Goal: Task Accomplishment & Management: Use online tool/utility

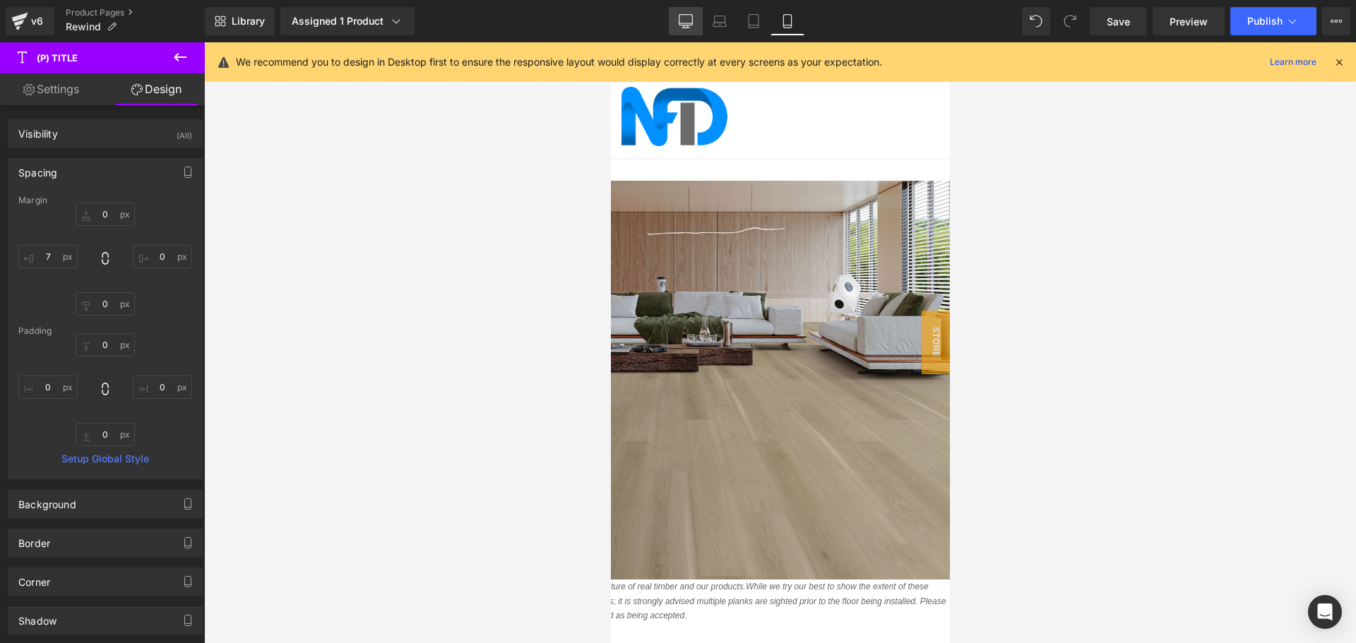
click at [689, 25] on icon at bounding box center [685, 20] width 13 height 11
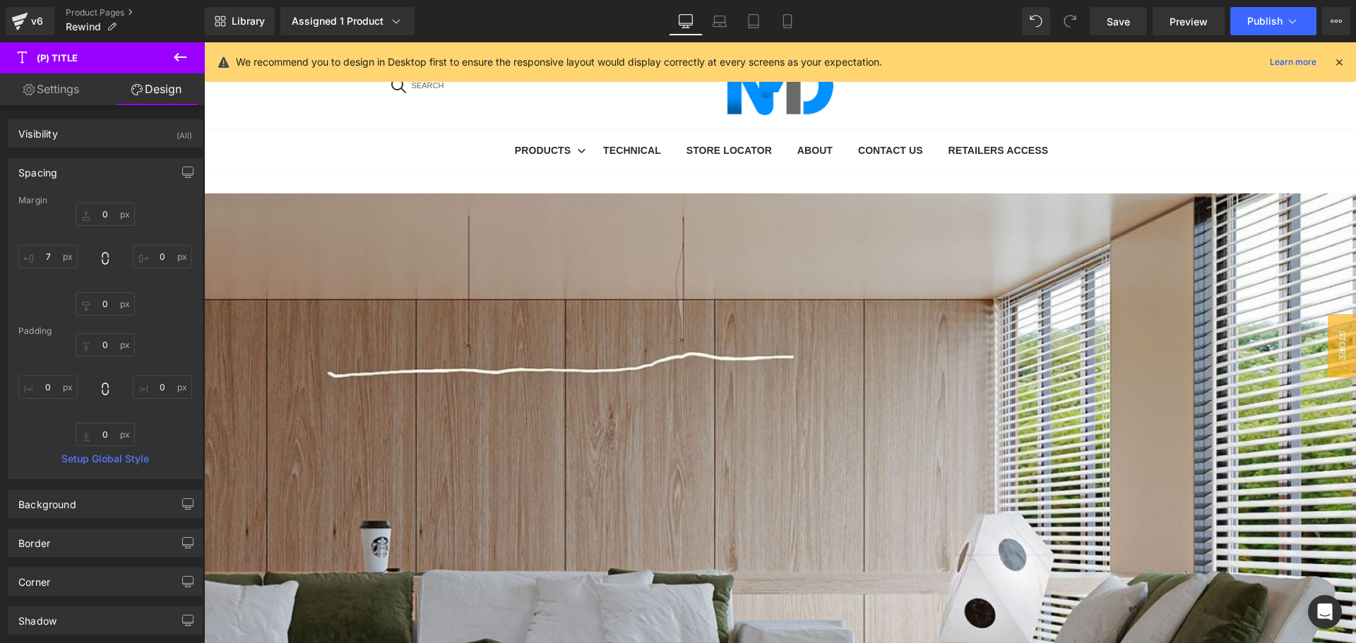
type input "0"
type input "70"
type input "0"
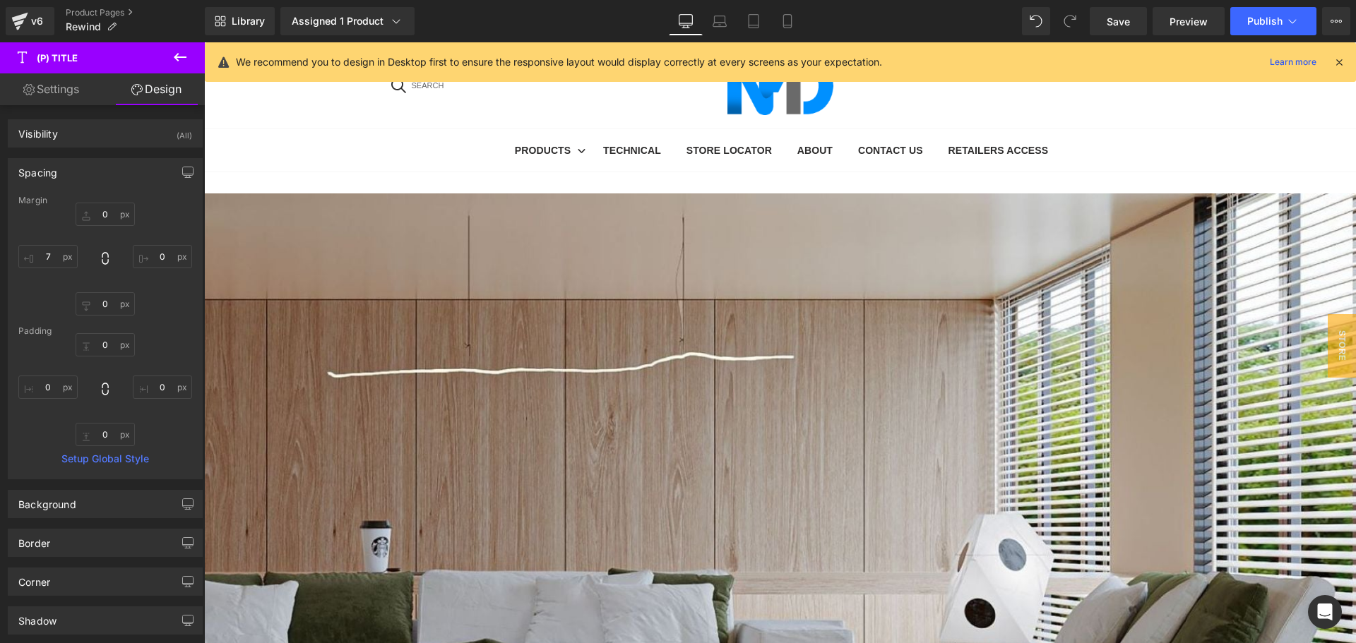
type input "0"
click at [719, 25] on icon at bounding box center [720, 21] width 14 height 14
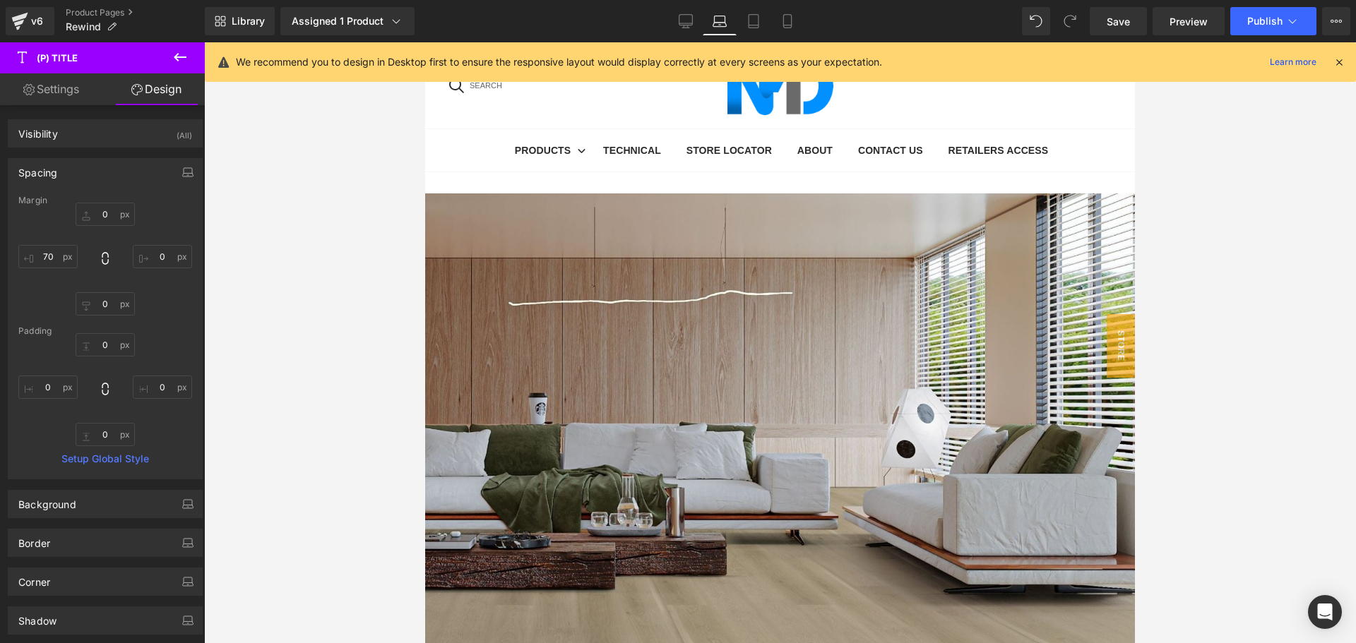
type input "0"
type input "70"
type input "0"
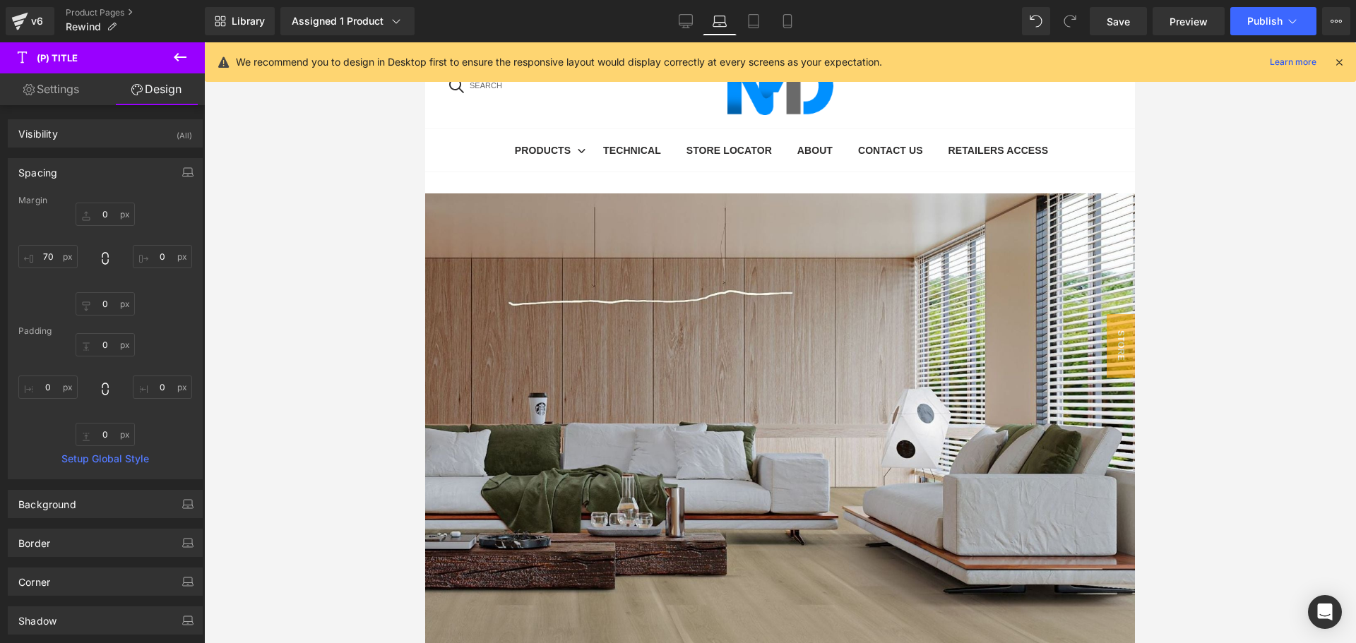
type input "0"
click at [425, 42] on span "Row" at bounding box center [425, 42] width 0 height 0
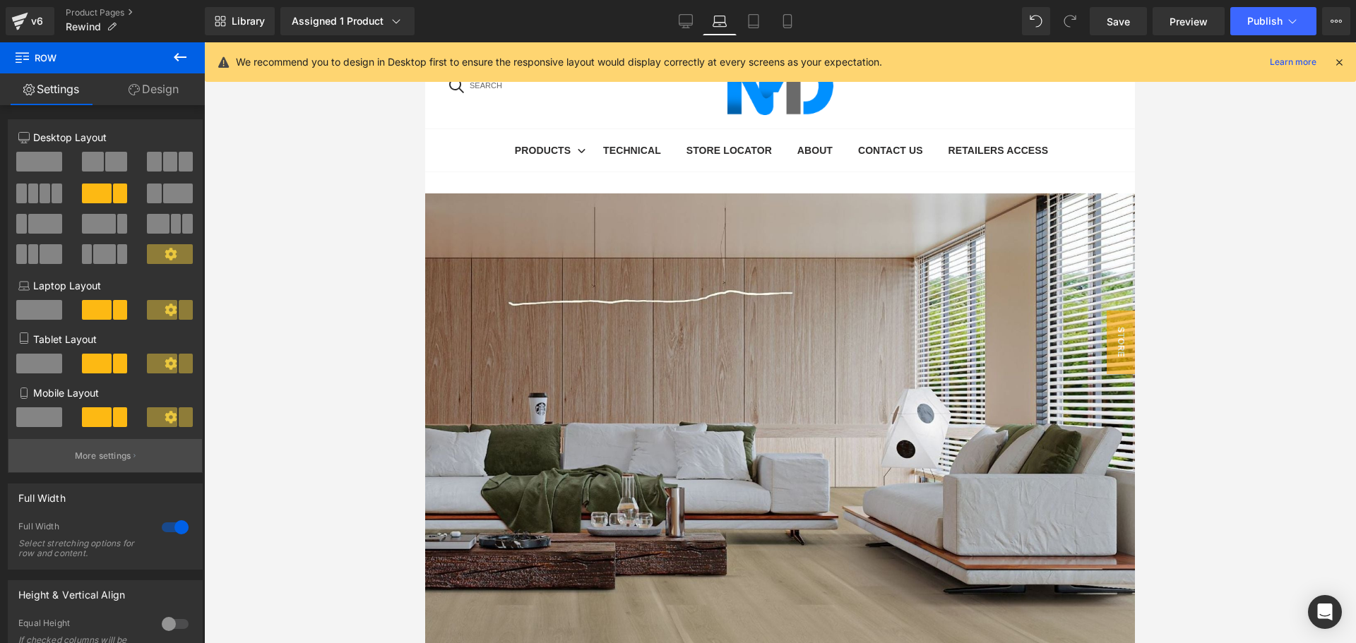
click at [112, 457] on p "More settings" at bounding box center [103, 456] width 56 height 13
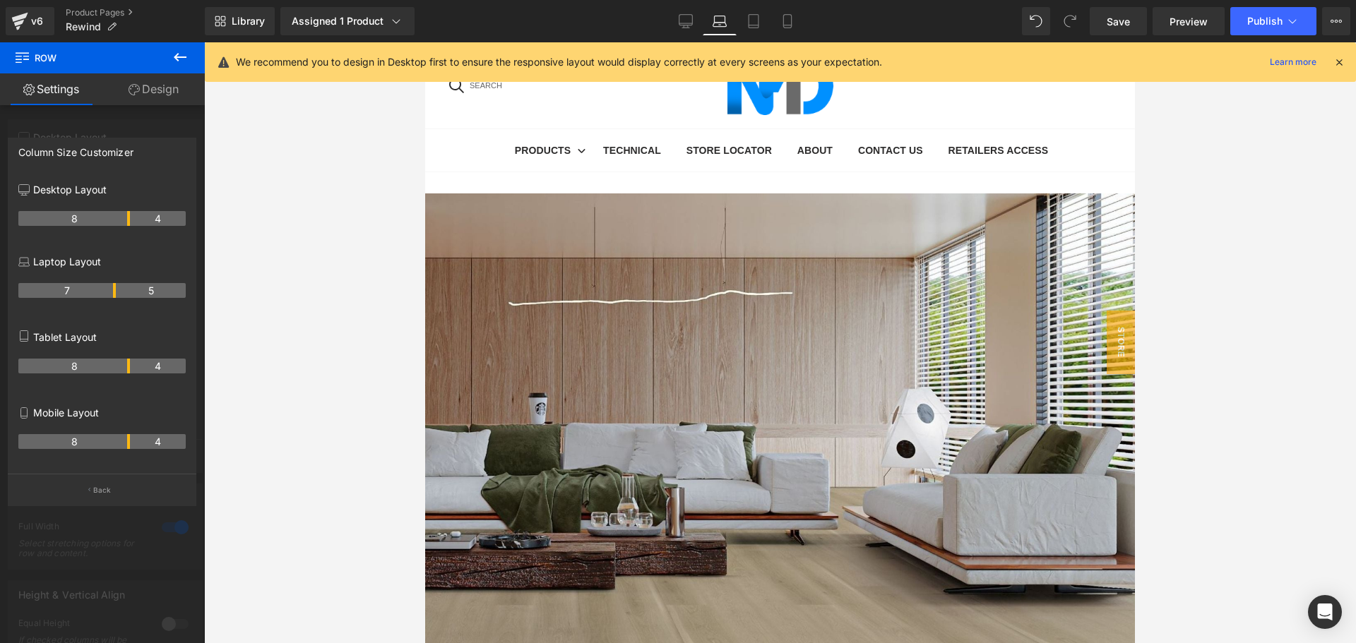
drag, startPoint x: 129, startPoint y: 290, endPoint x: 121, endPoint y: 291, distance: 7.2
click at [121, 291] on tr "7 5" at bounding box center [101, 290] width 167 height 15
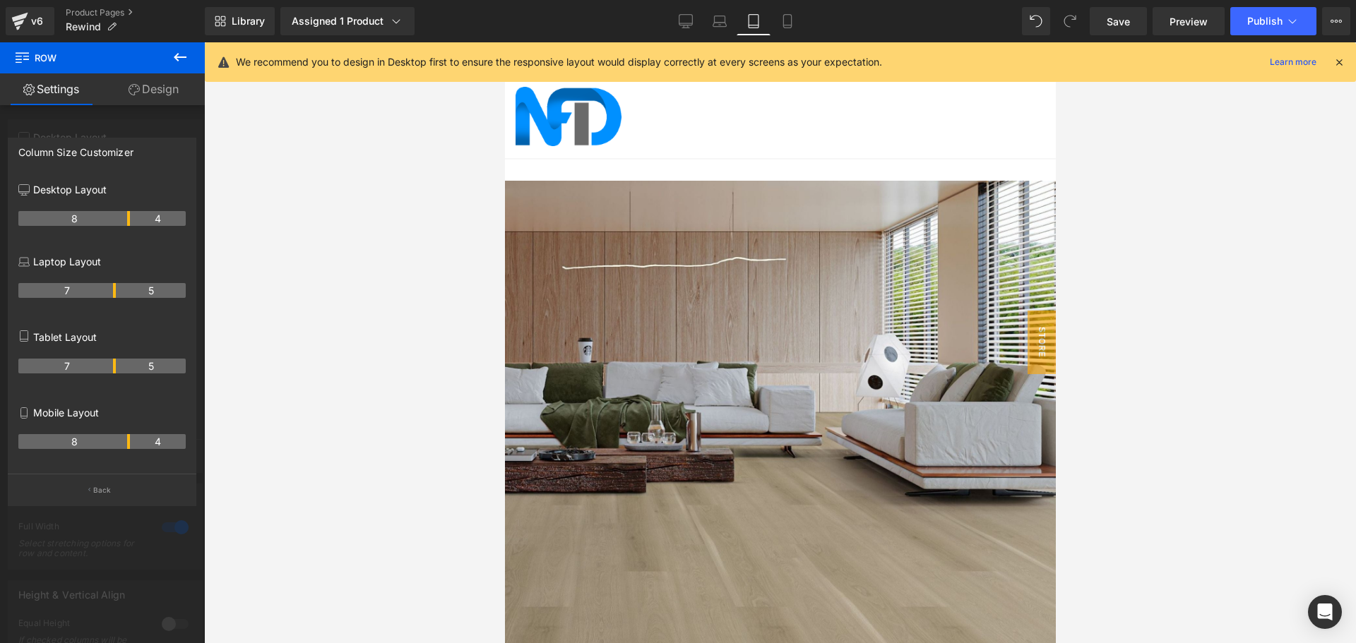
drag, startPoint x: 128, startPoint y: 369, endPoint x: 119, endPoint y: 369, distance: 8.5
click at [119, 369] on tr "7 5" at bounding box center [101, 366] width 167 height 15
click at [81, 410] on p "Mobile Layout" at bounding box center [101, 412] width 167 height 15
click at [99, 475] on button "Back" at bounding box center [102, 490] width 189 height 32
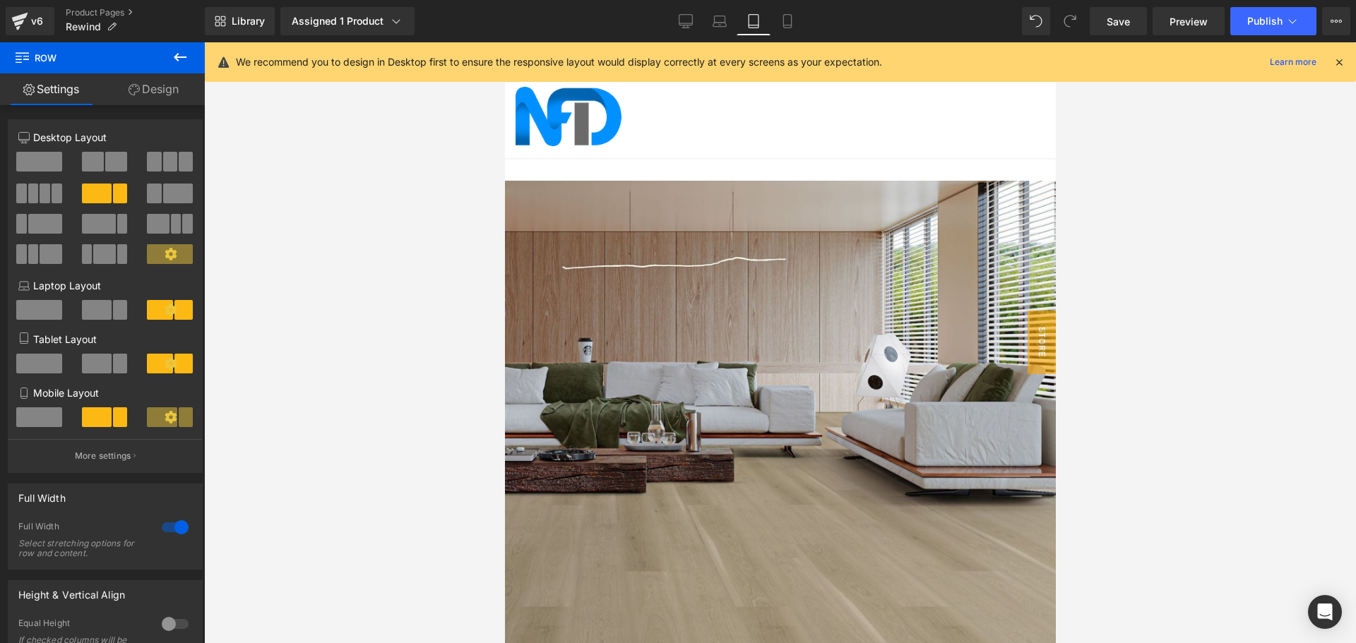
click at [39, 415] on span at bounding box center [39, 417] width 46 height 20
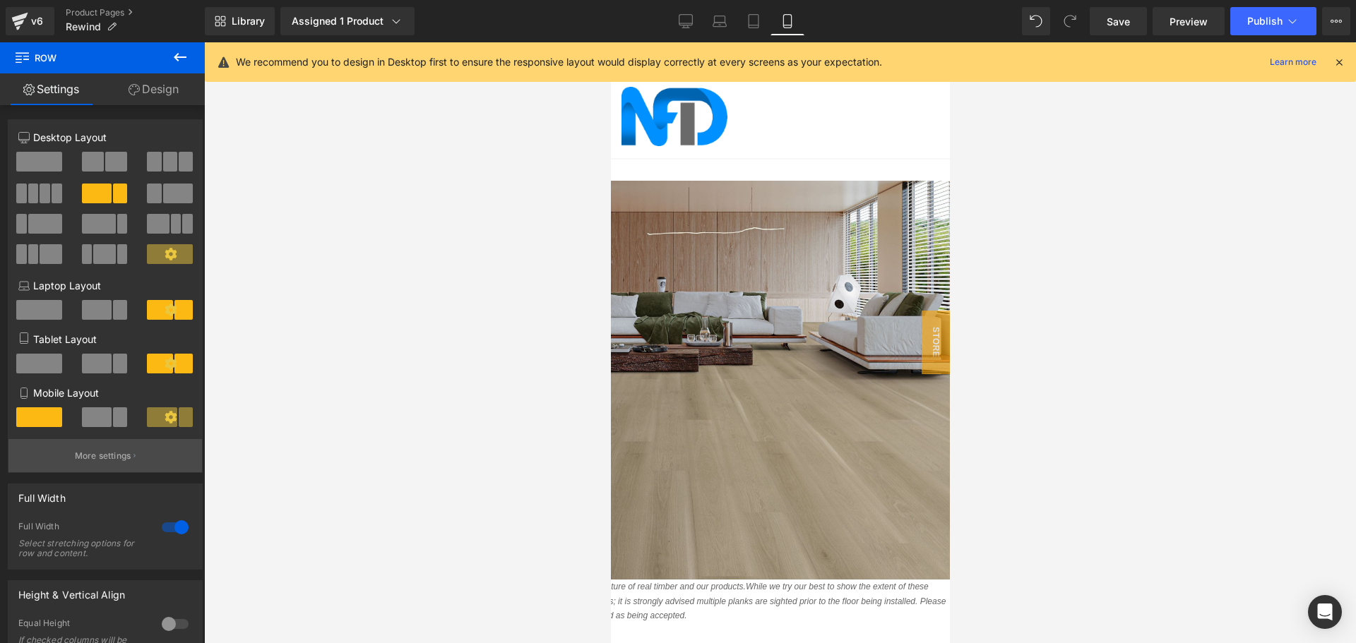
click at [111, 453] on p "More settings" at bounding box center [103, 456] width 56 height 13
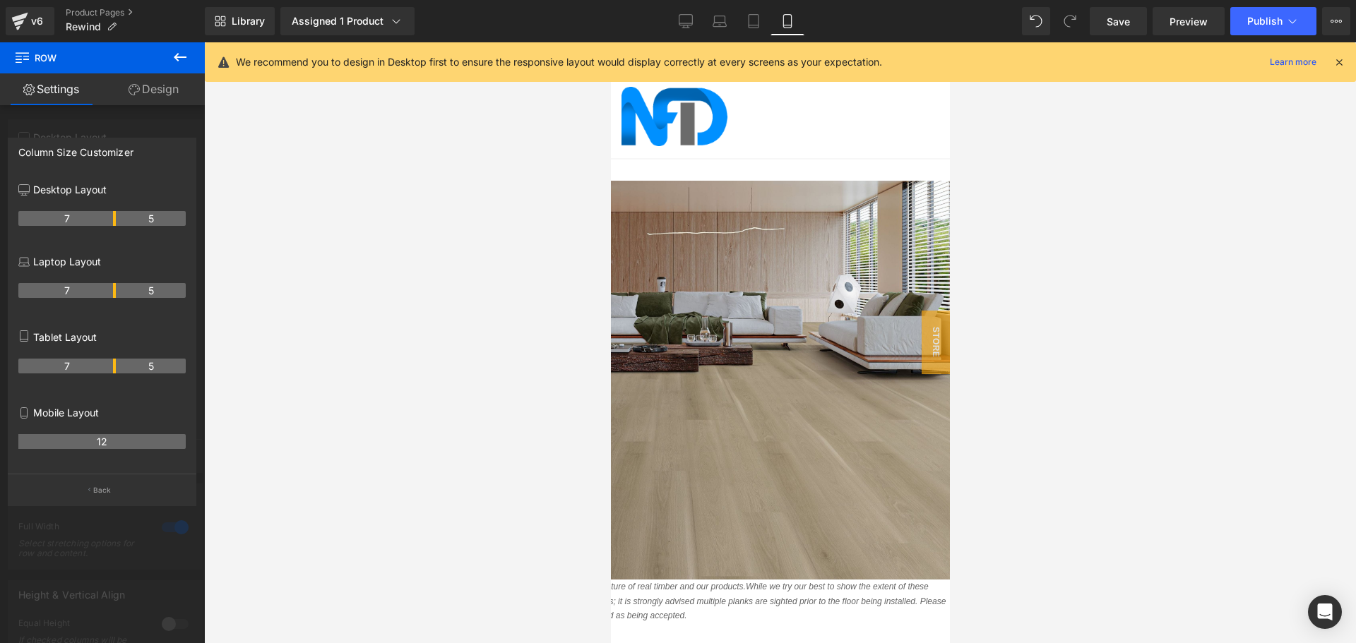
scroll to position [13, 0]
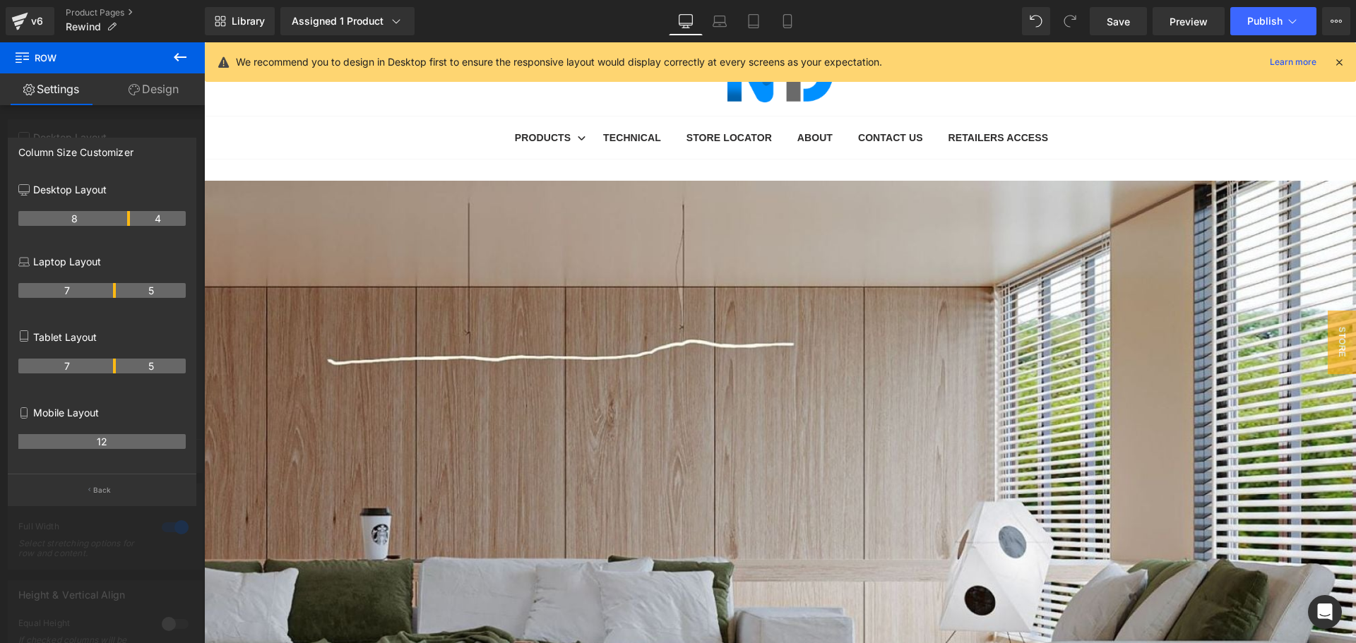
drag, startPoint x: 114, startPoint y: 217, endPoint x: 121, endPoint y: 221, distance: 8.8
click at [123, 477] on button "Back" at bounding box center [102, 490] width 189 height 32
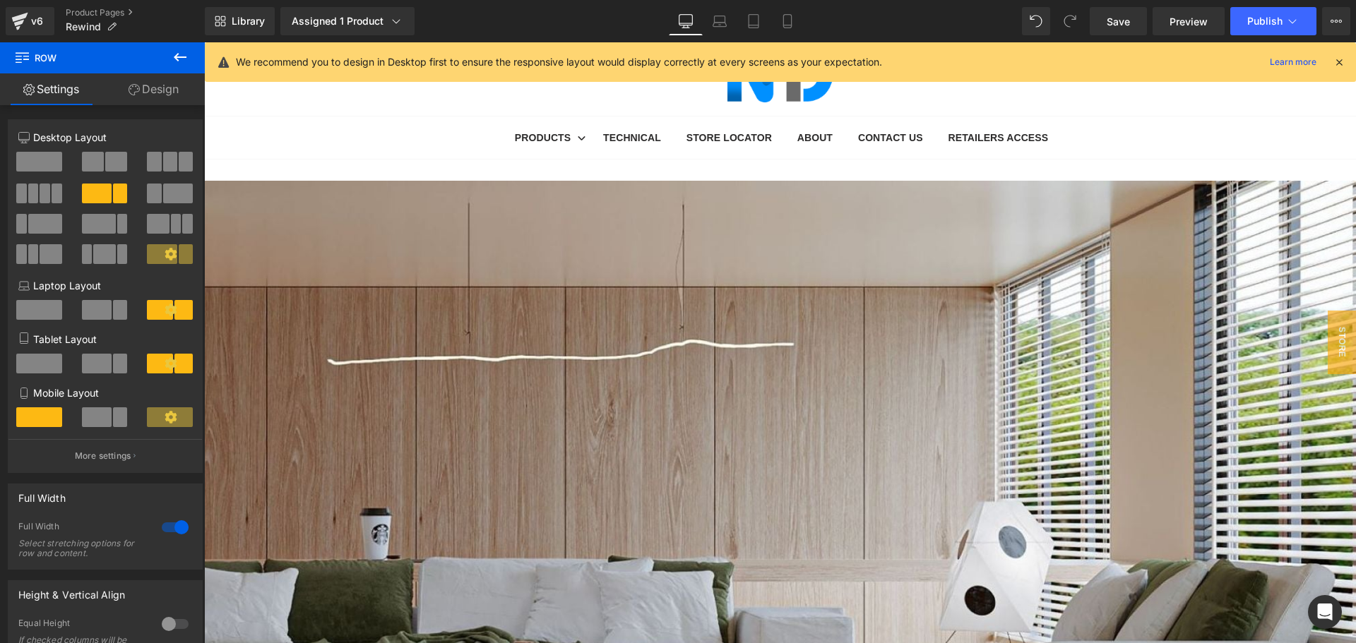
click at [1338, 63] on icon at bounding box center [1339, 62] width 13 height 13
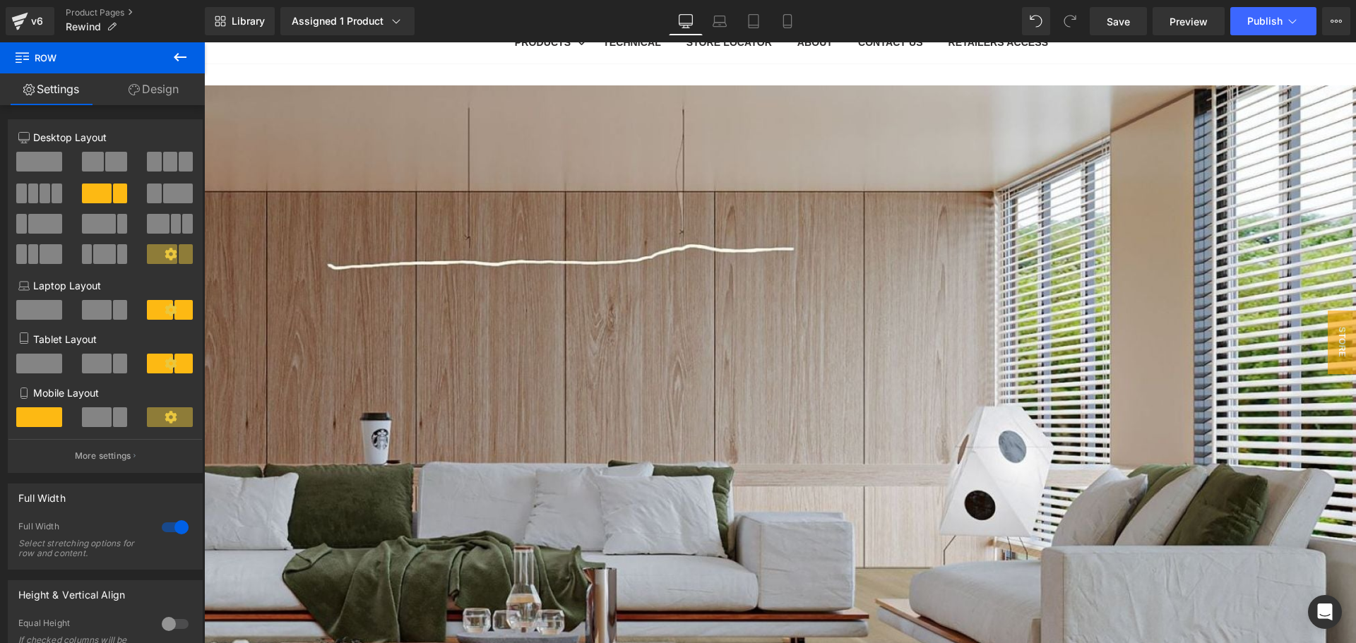
scroll to position [83, 0]
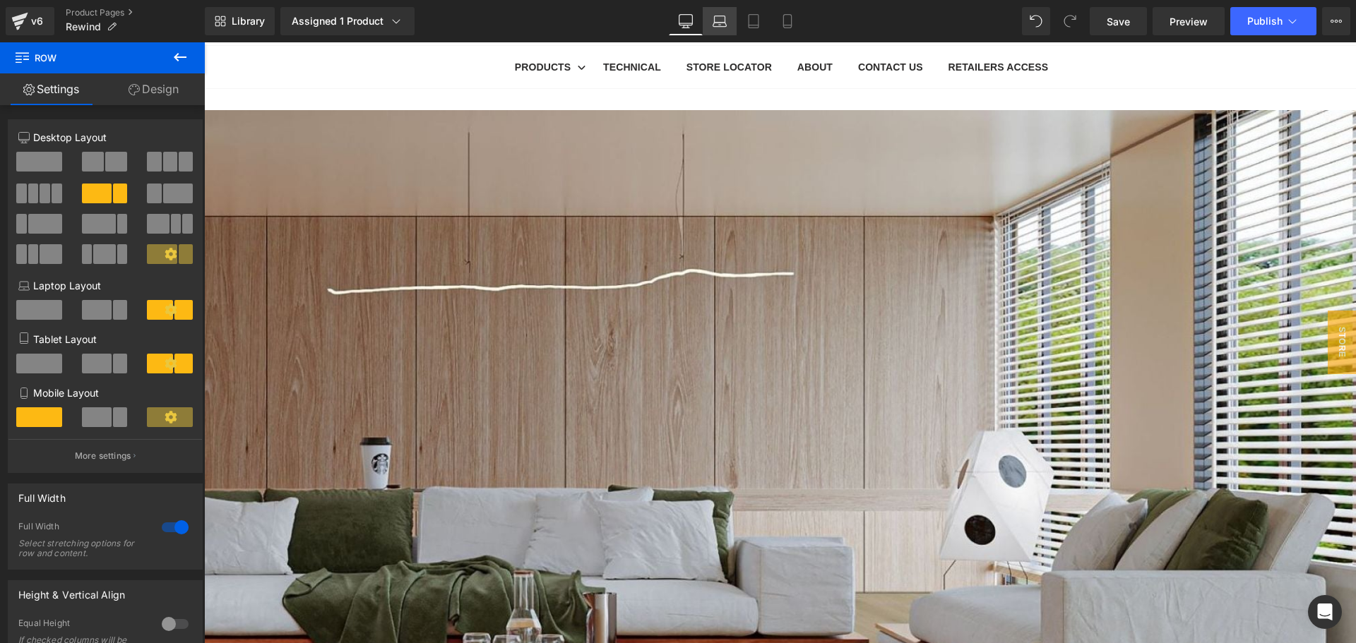
click at [723, 28] on icon at bounding box center [720, 21] width 14 height 14
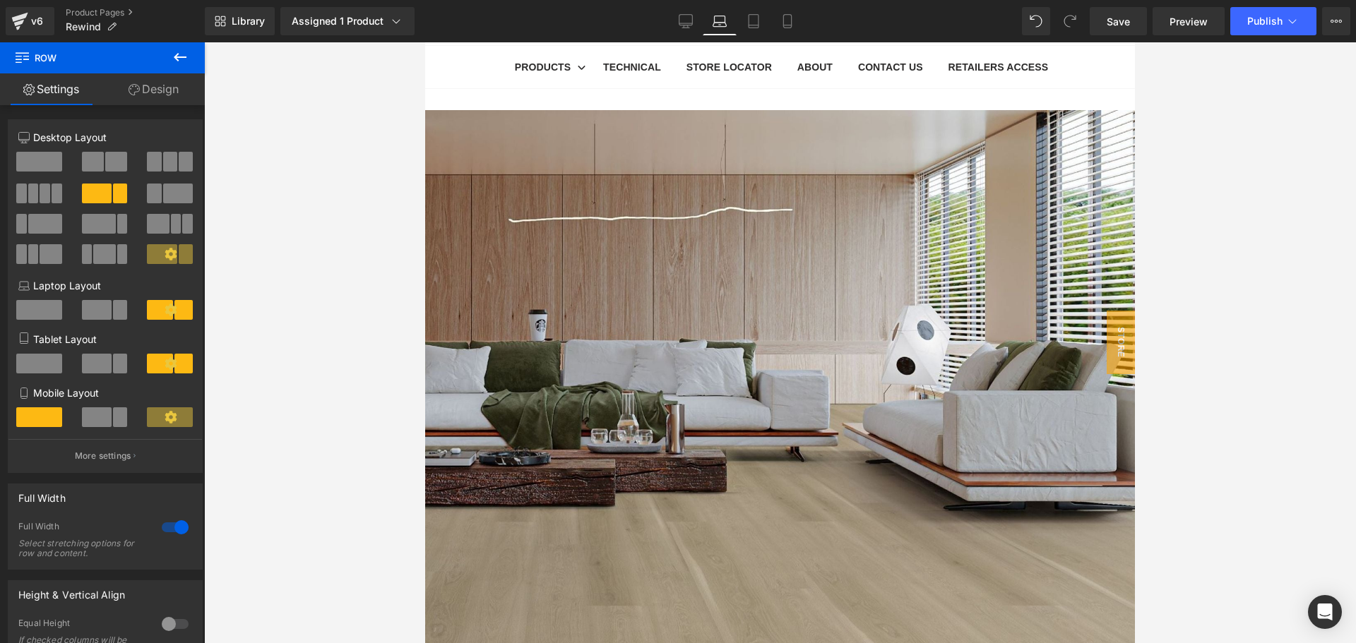
click at [425, 42] on span "(P) Title" at bounding box center [425, 42] width 0 height 0
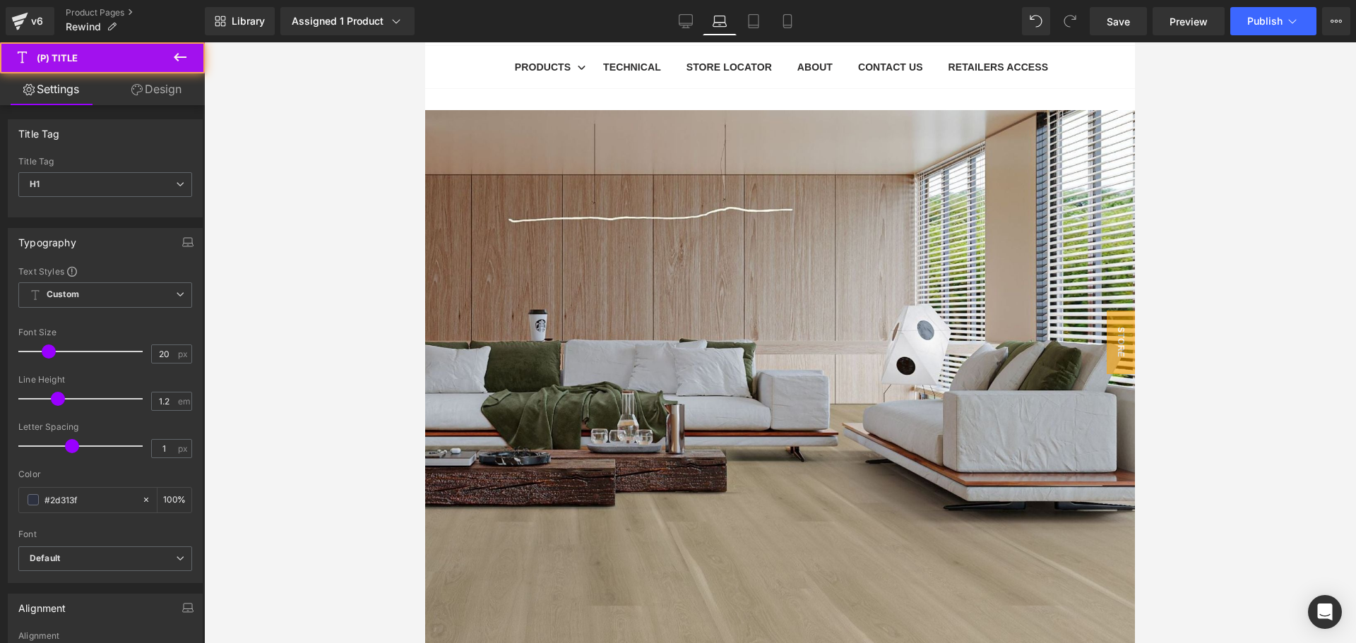
click at [172, 102] on link "Design" at bounding box center [156, 89] width 102 height 32
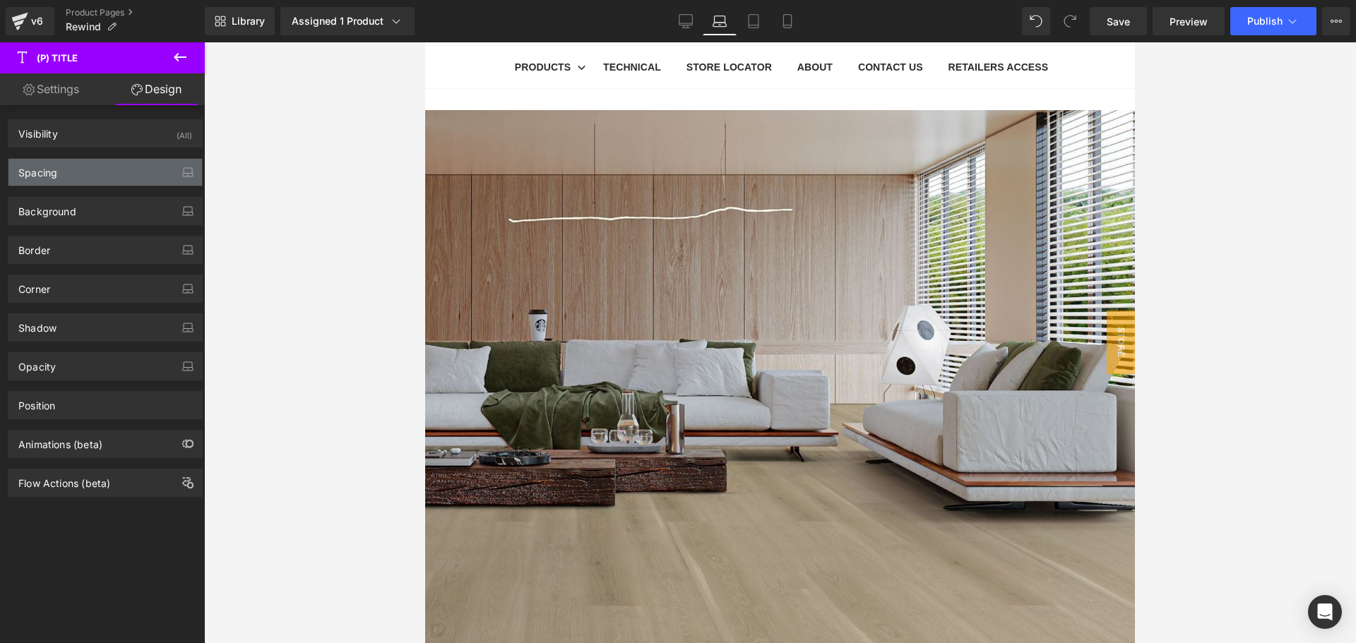
click at [111, 176] on div "Spacing" at bounding box center [104, 172] width 193 height 27
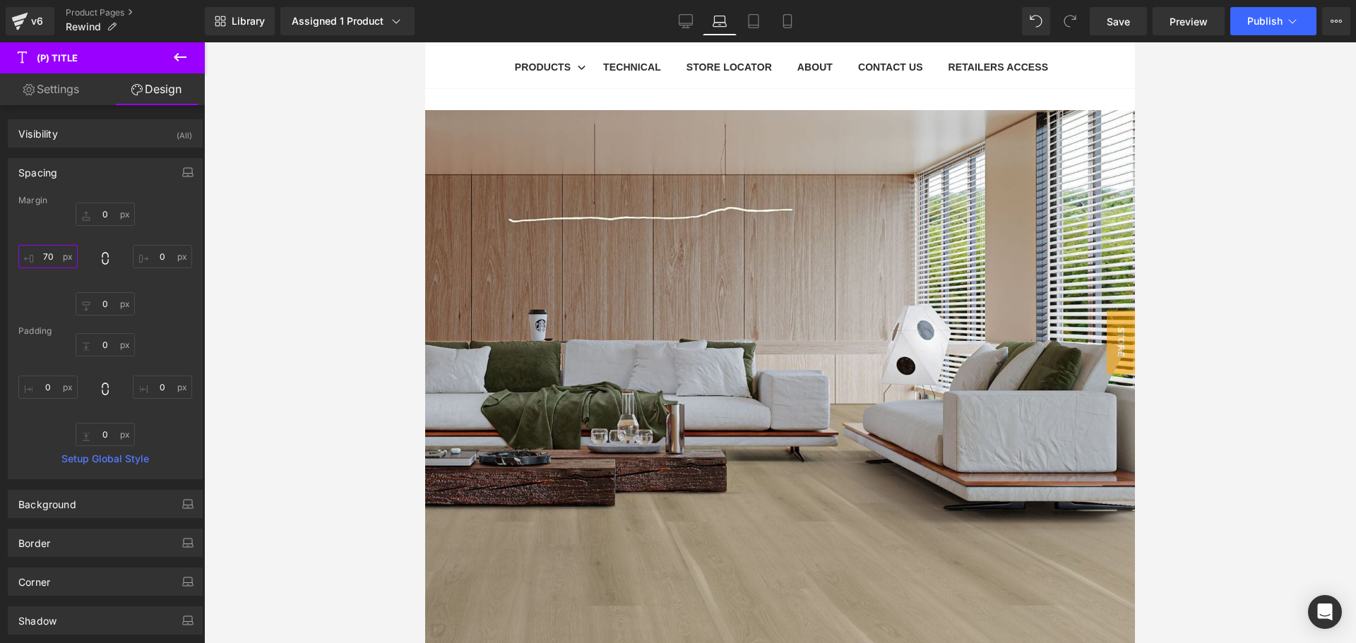
click at [49, 258] on input "70" at bounding box center [47, 256] width 59 height 23
type input "40"
click at [425, 42] on span "(P) Variants" at bounding box center [425, 42] width 0 height 0
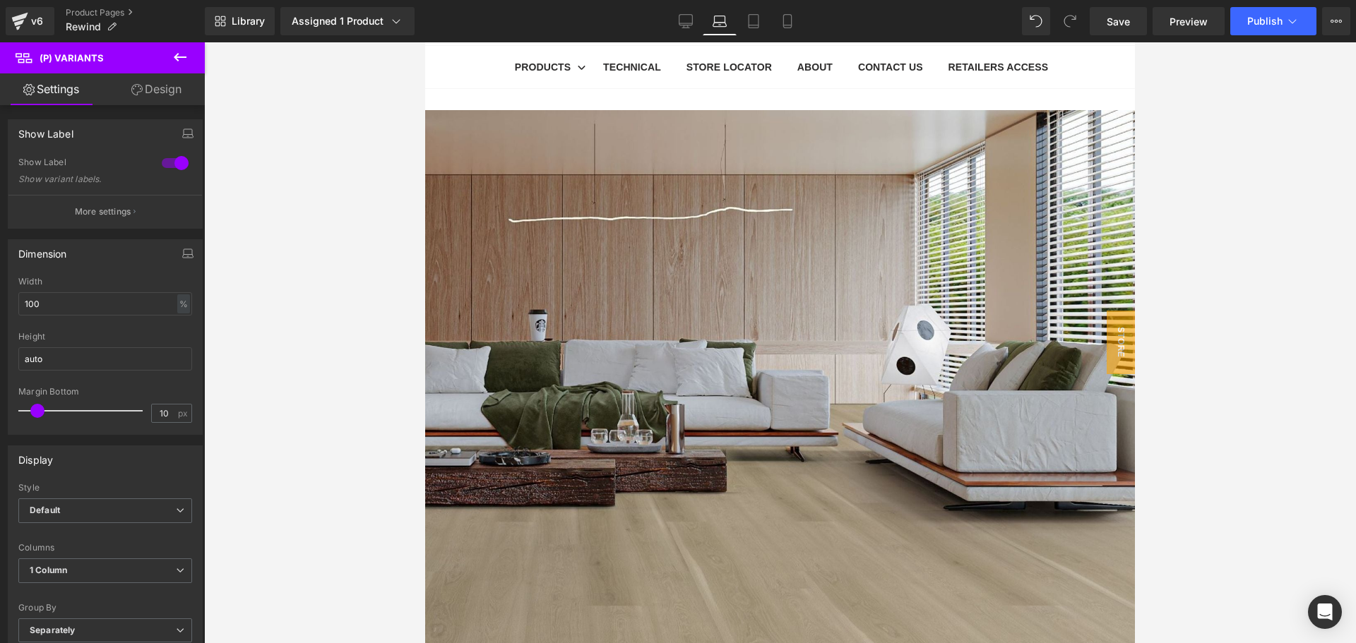
click at [148, 97] on link "Design" at bounding box center [156, 89] width 102 height 32
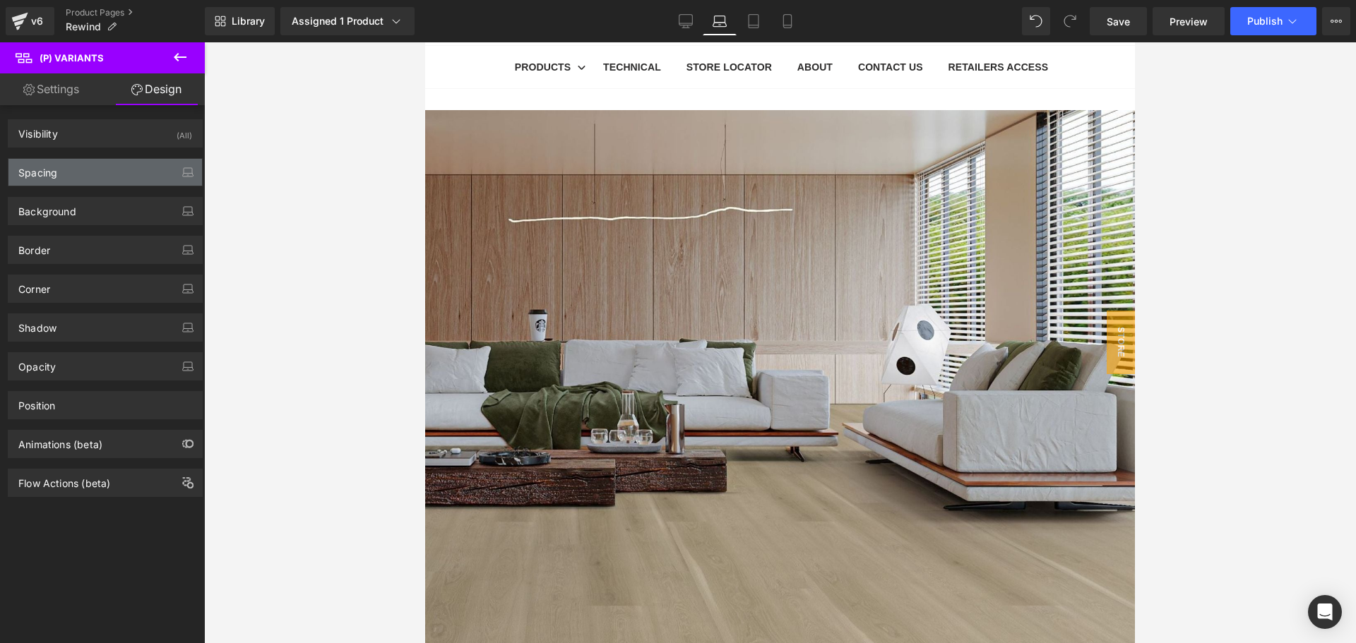
click at [102, 175] on div "Spacing" at bounding box center [104, 172] width 193 height 27
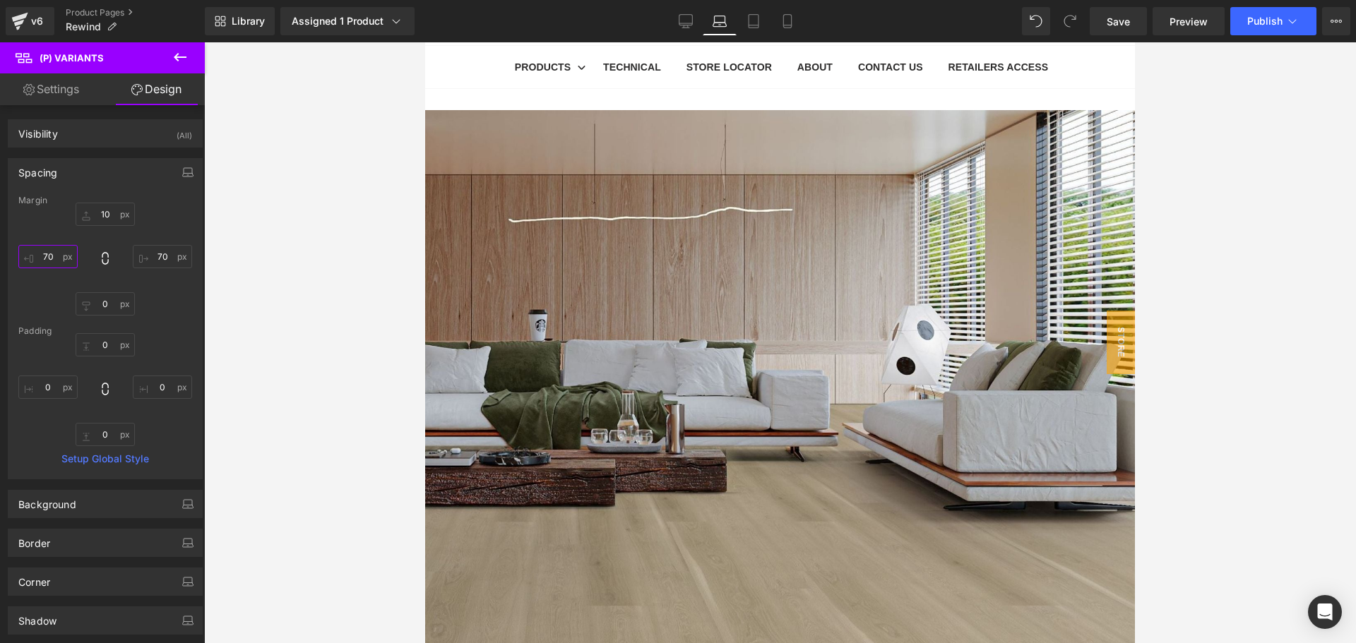
click at [49, 257] on input "70" at bounding box center [47, 256] width 59 height 23
type input "40"
click at [160, 255] on input "70" at bounding box center [162, 256] width 59 height 23
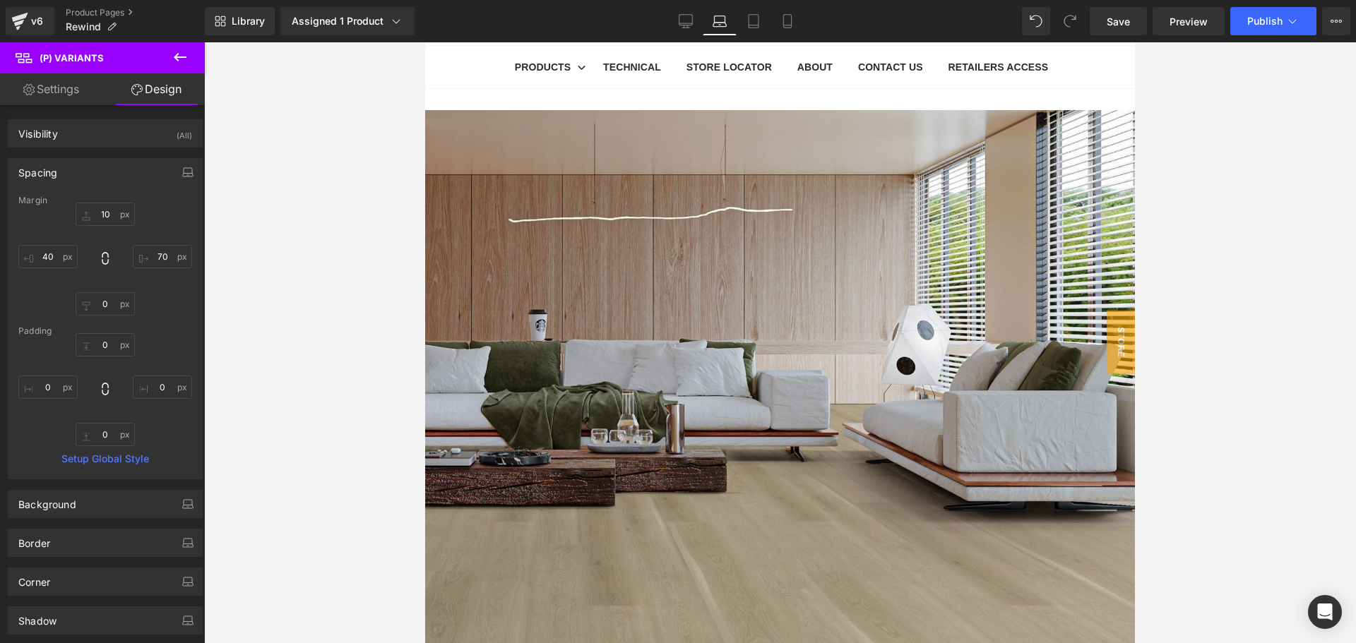
click at [425, 42] on span "Accordion" at bounding box center [425, 42] width 0 height 0
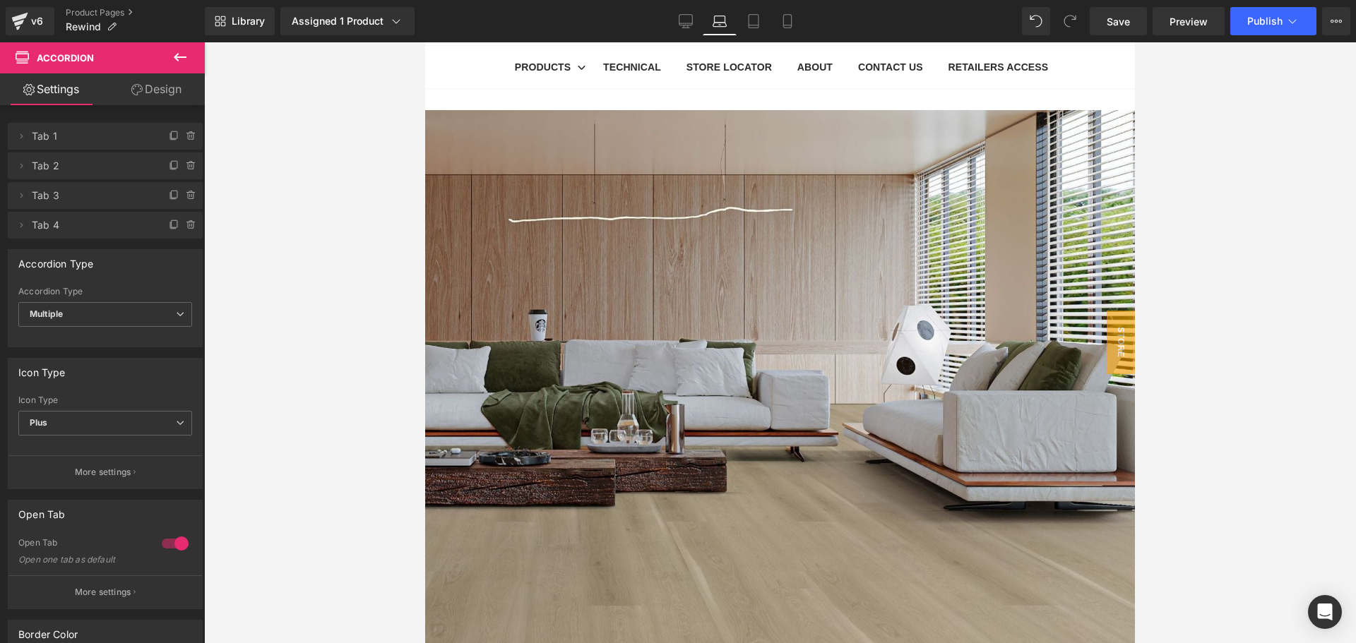
click at [162, 90] on link "Design" at bounding box center [156, 89] width 102 height 32
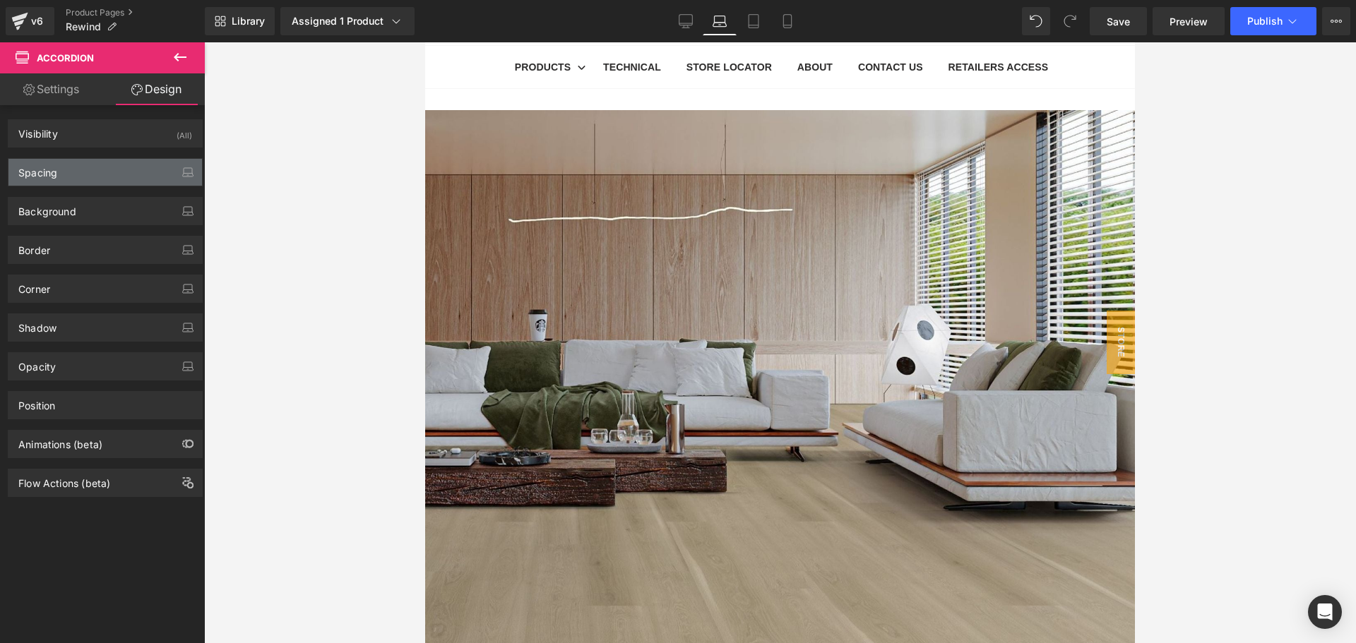
click at [123, 172] on div "Spacing" at bounding box center [104, 172] width 193 height 27
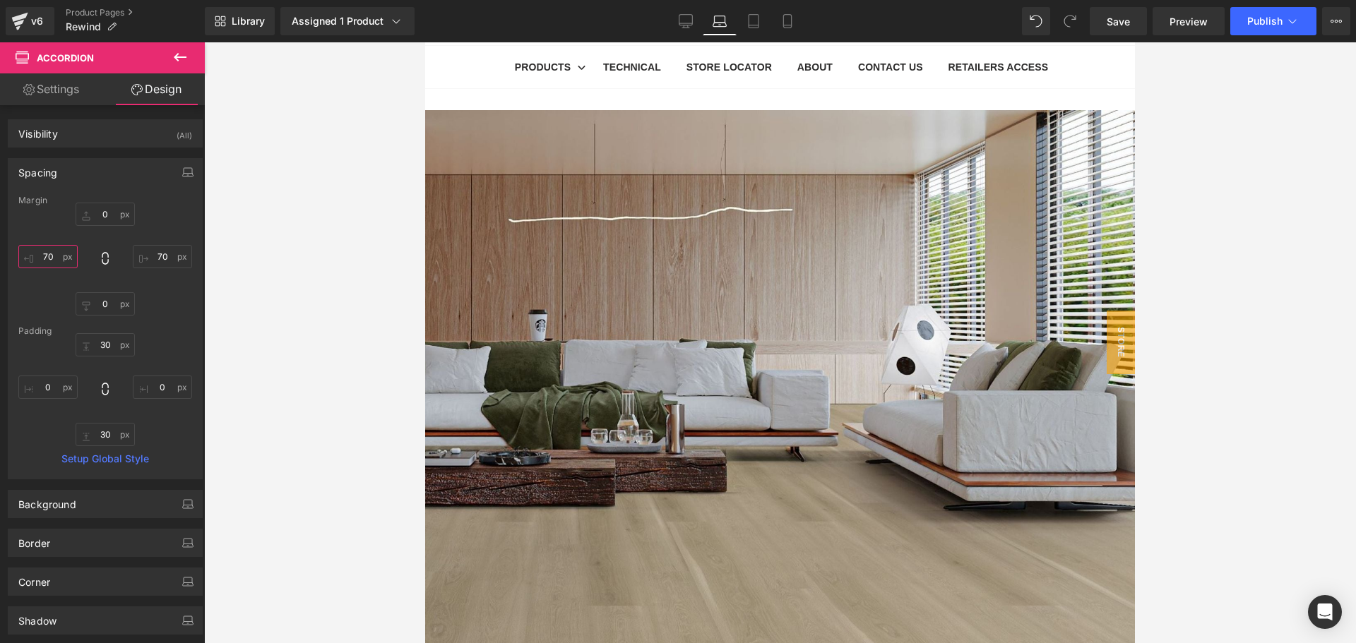
click at [49, 254] on input "70" at bounding box center [47, 256] width 59 height 23
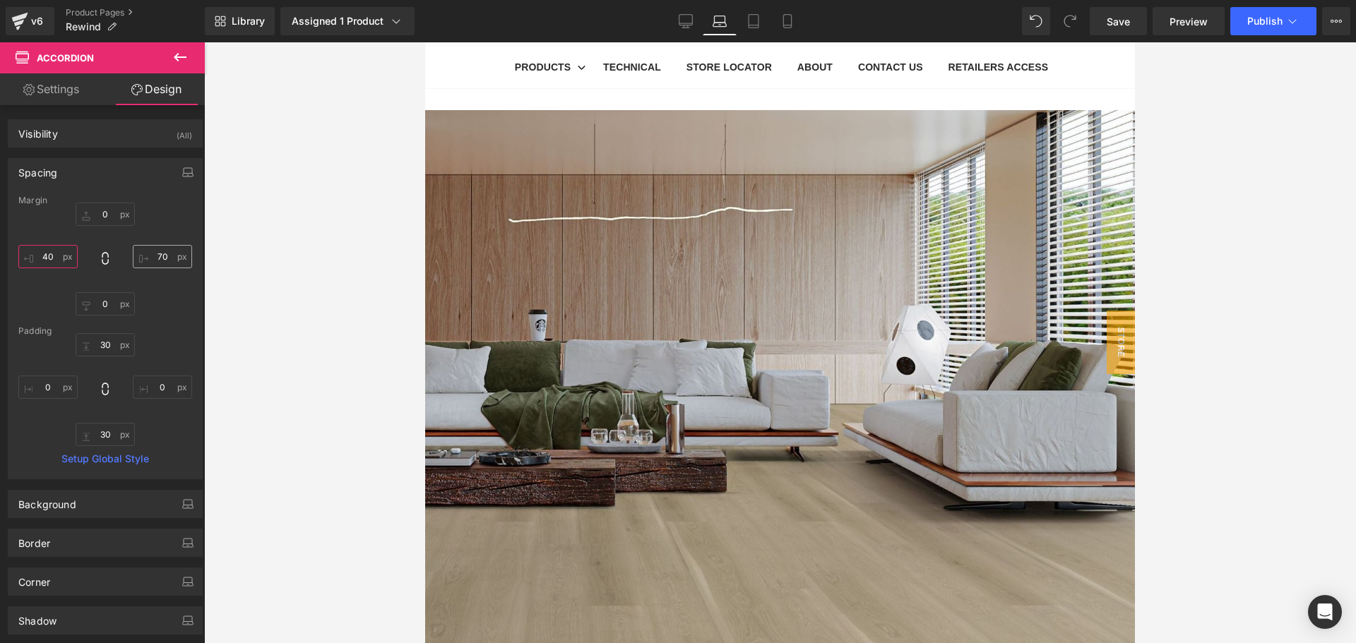
type input "40"
click at [158, 256] on input "70" at bounding box center [162, 256] width 59 height 23
type input "40"
click at [425, 42] on span "(P) Variants" at bounding box center [425, 42] width 0 height 0
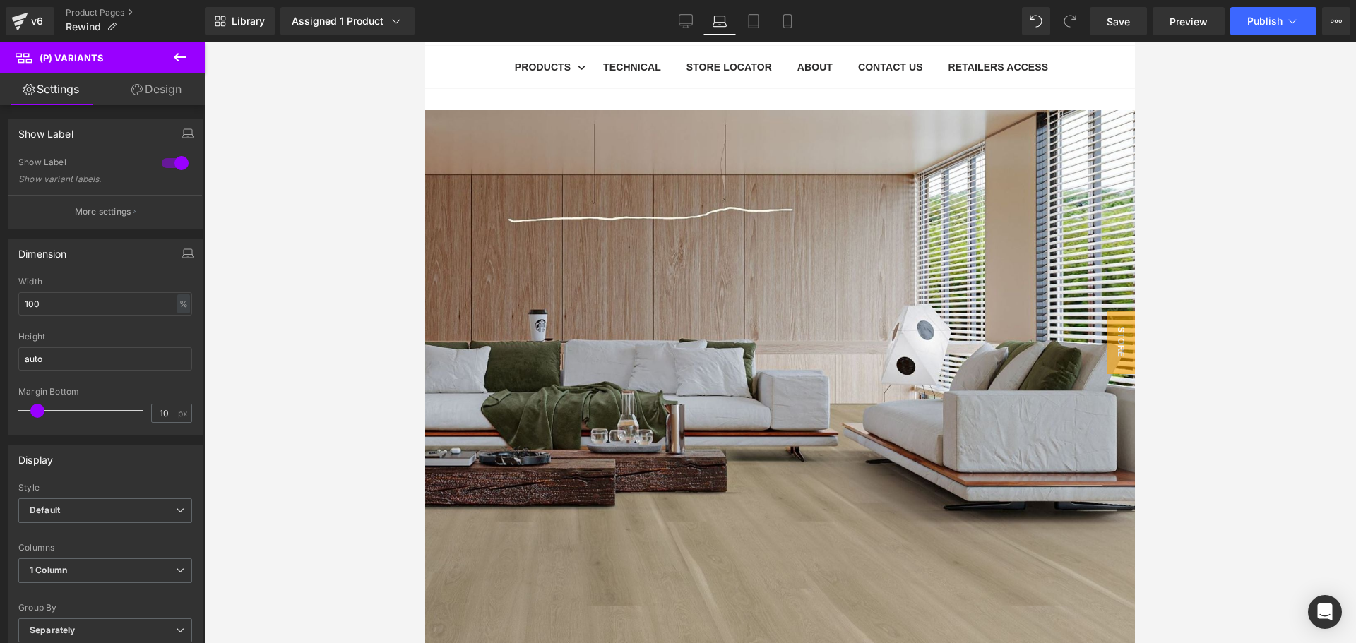
click at [158, 95] on link "Design" at bounding box center [156, 89] width 102 height 32
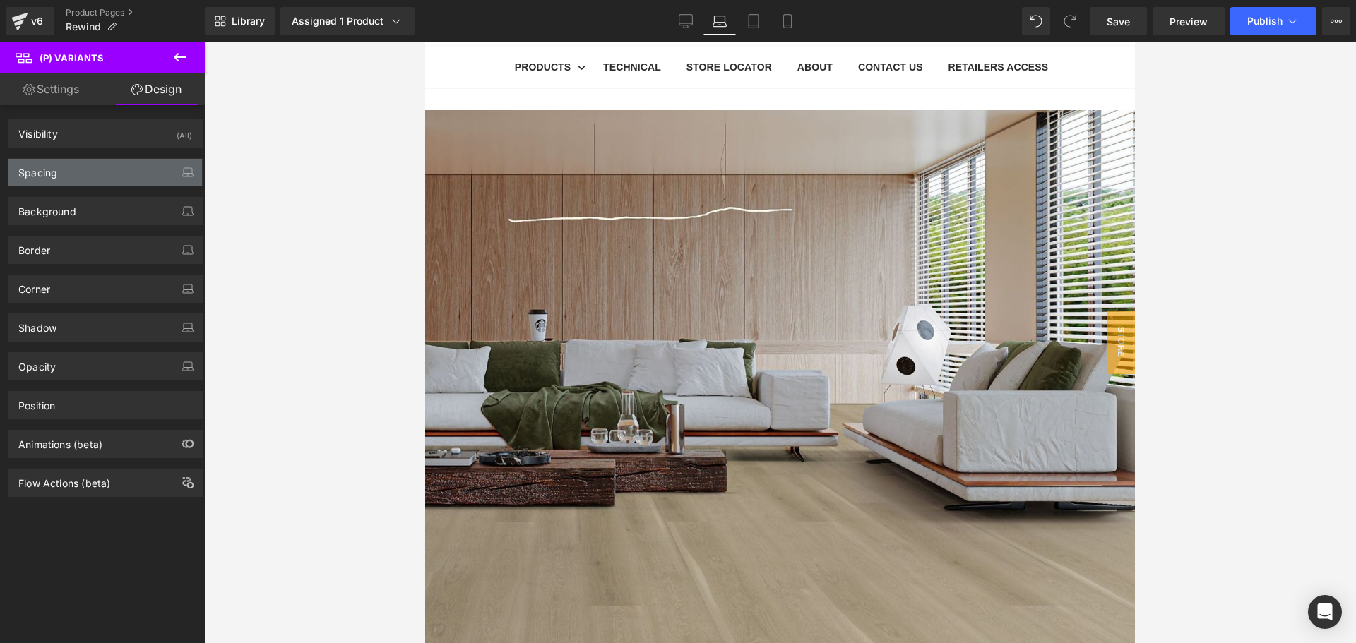
click at [125, 179] on div "Spacing" at bounding box center [104, 172] width 193 height 27
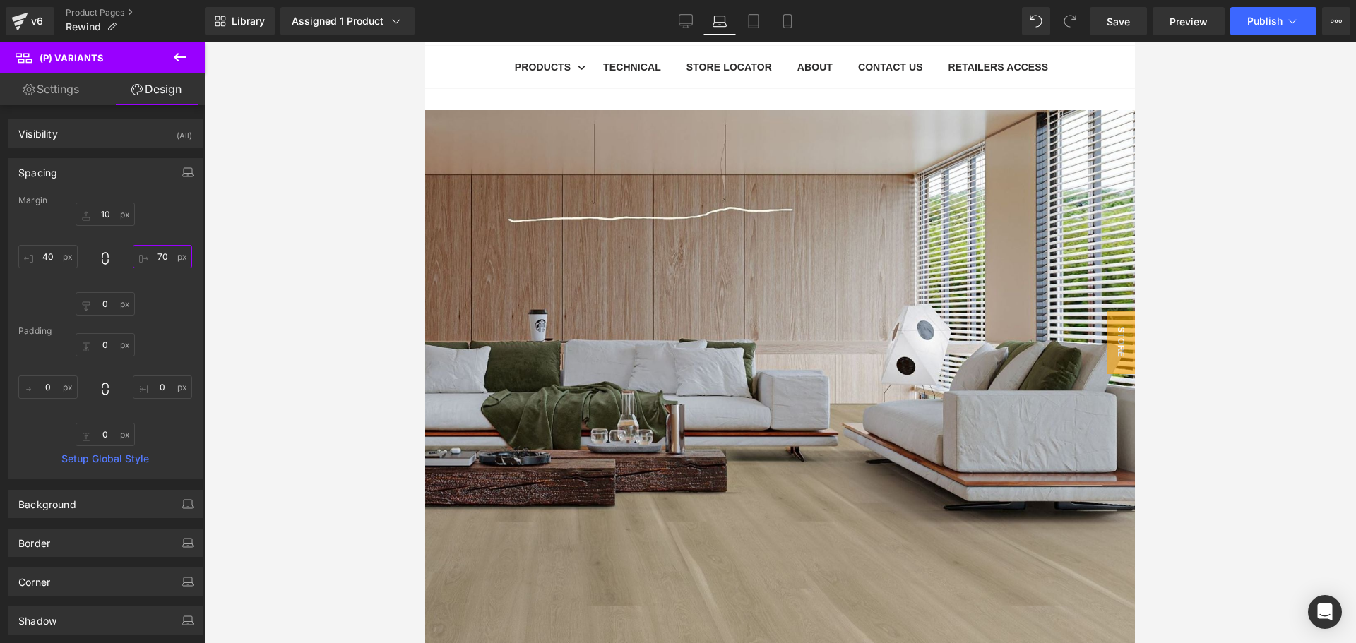
click at [158, 261] on input "70" at bounding box center [162, 256] width 59 height 23
type input "40"
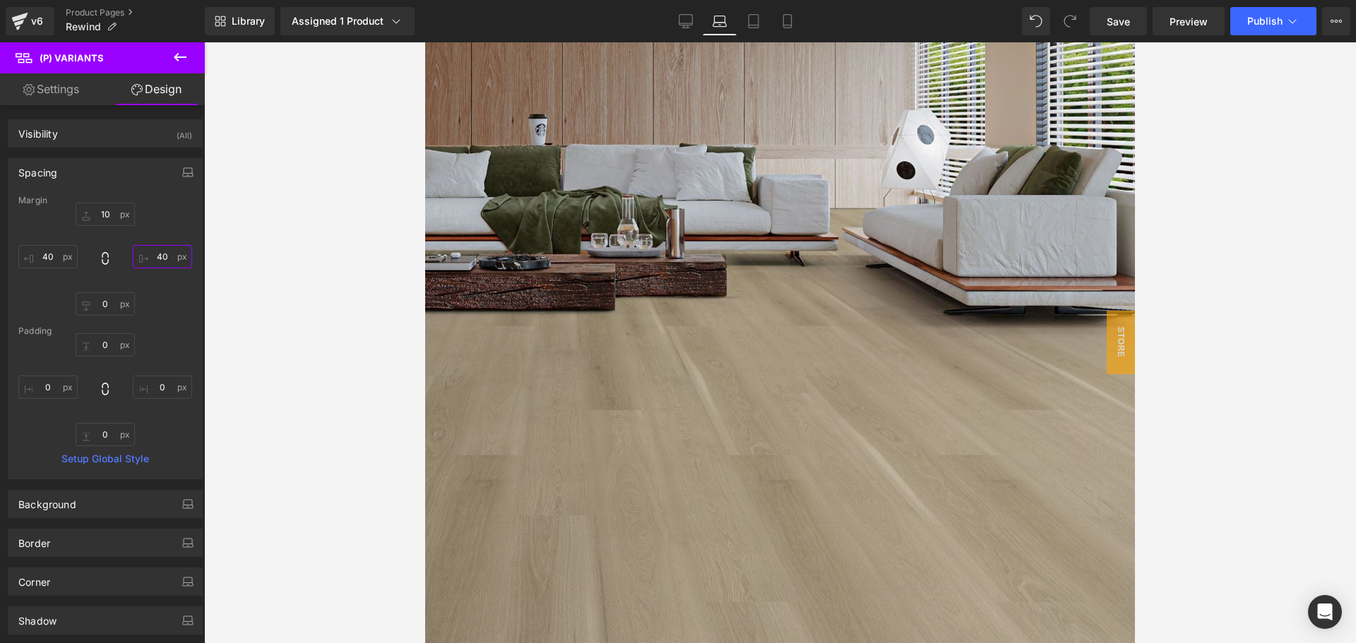
scroll to position [295, 0]
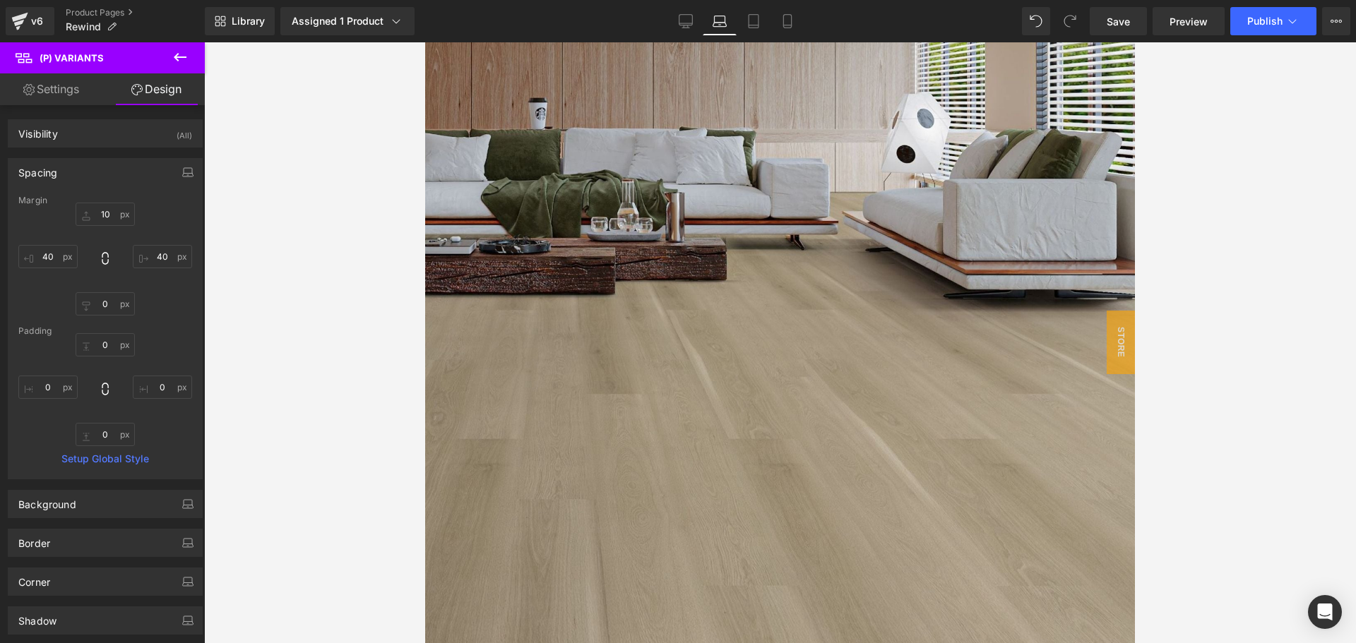
click at [425, 42] on span "(P) Swatches" at bounding box center [425, 42] width 0 height 0
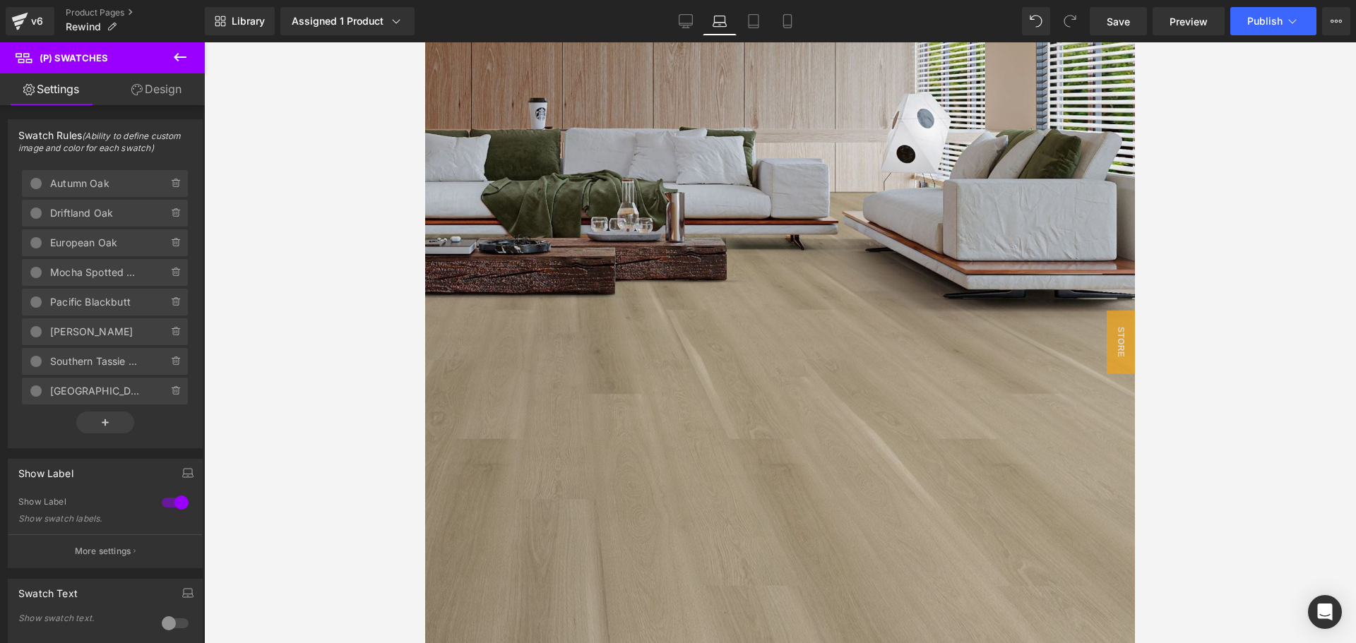
click at [143, 98] on link "Design" at bounding box center [156, 89] width 102 height 32
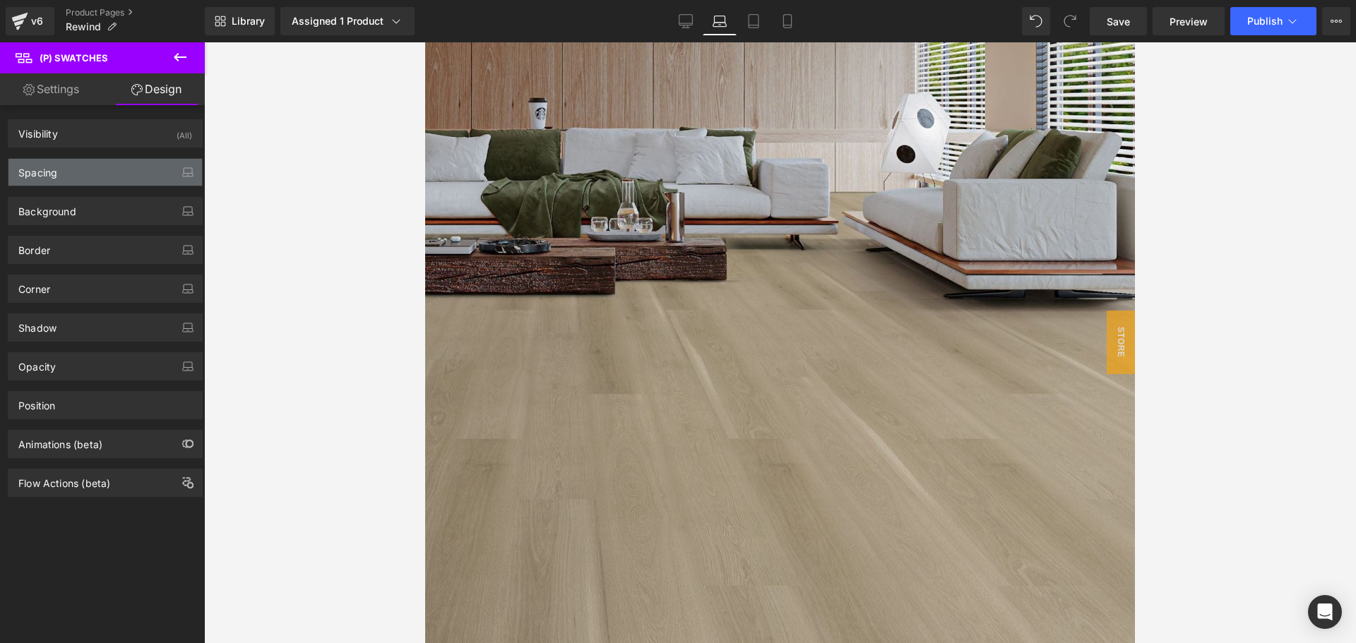
type input "0"
type input "91"
type input "0"
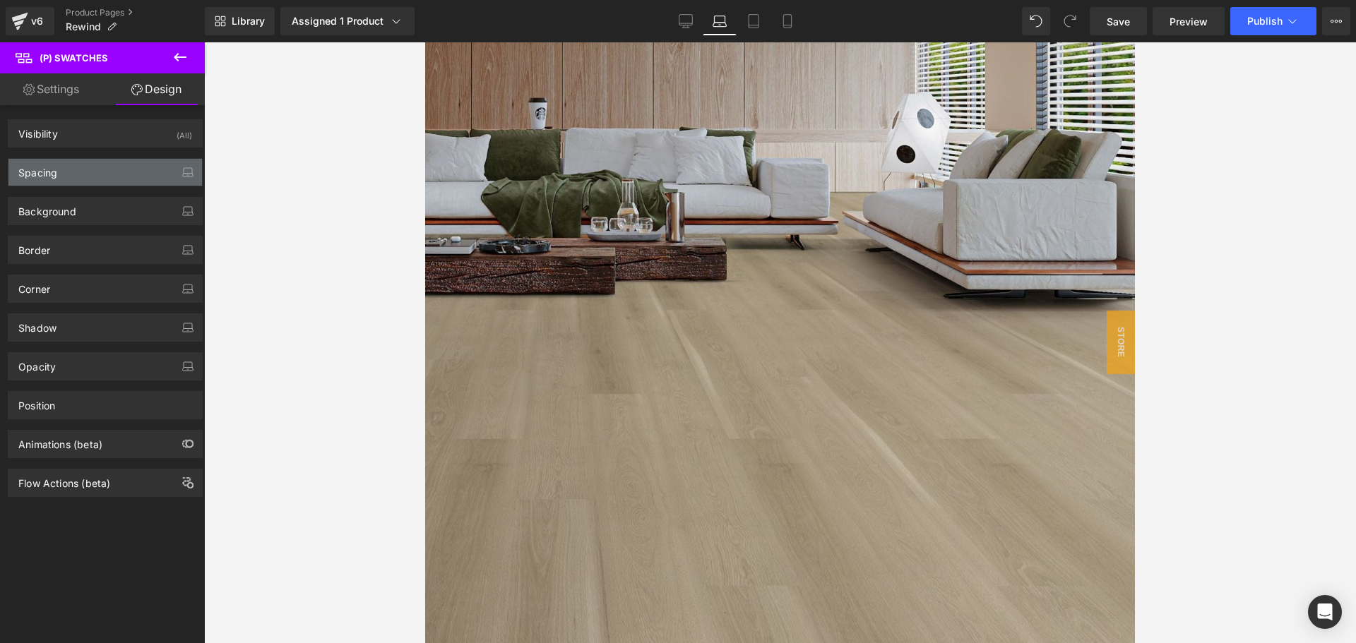
type input "20"
type input "0"
type input "20"
click at [87, 174] on div "Spacing" at bounding box center [104, 172] width 193 height 27
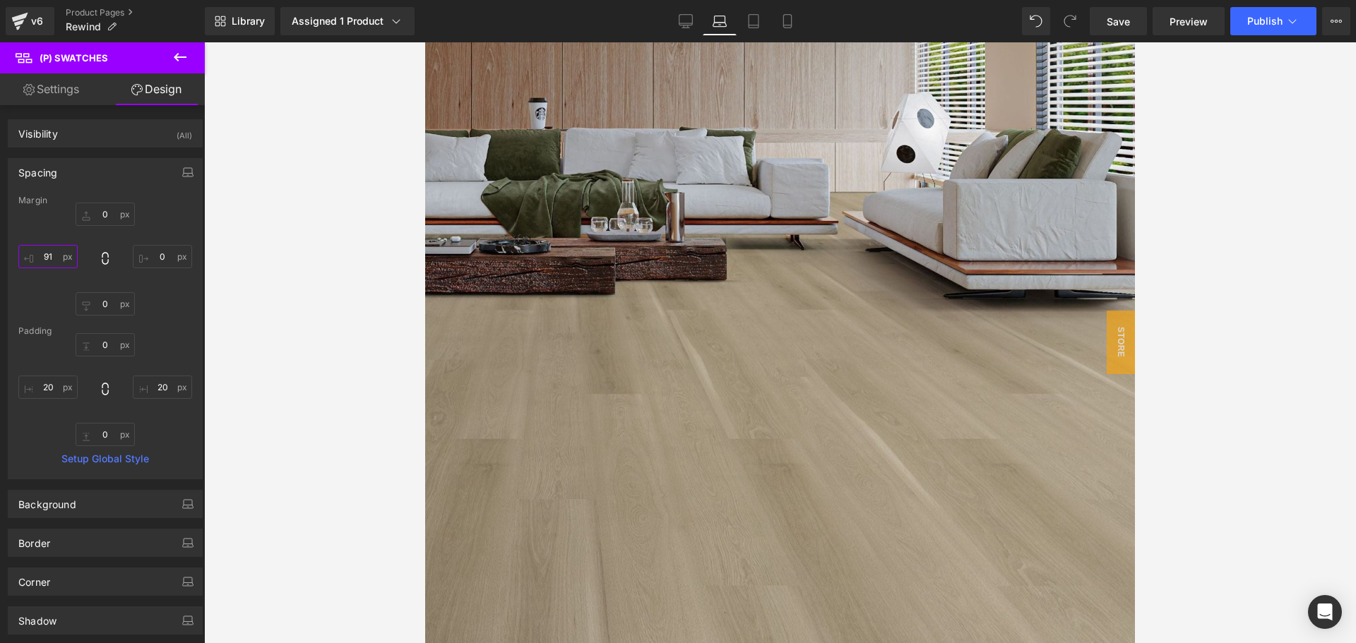
click at [48, 258] on input "91" at bounding box center [47, 256] width 59 height 23
type input "80"
click at [1220, 407] on div at bounding box center [780, 342] width 1152 height 601
click at [1133, 14] on link "Save" at bounding box center [1118, 21] width 57 height 28
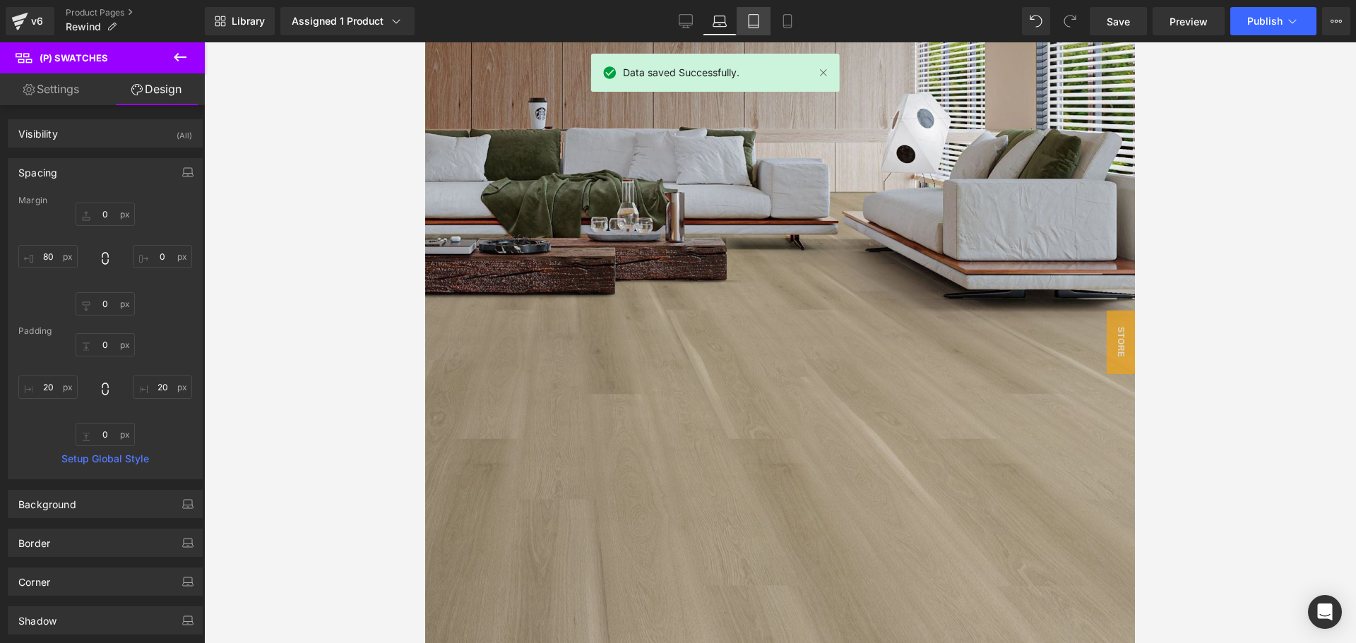
click at [747, 22] on icon at bounding box center [753, 21] width 14 height 14
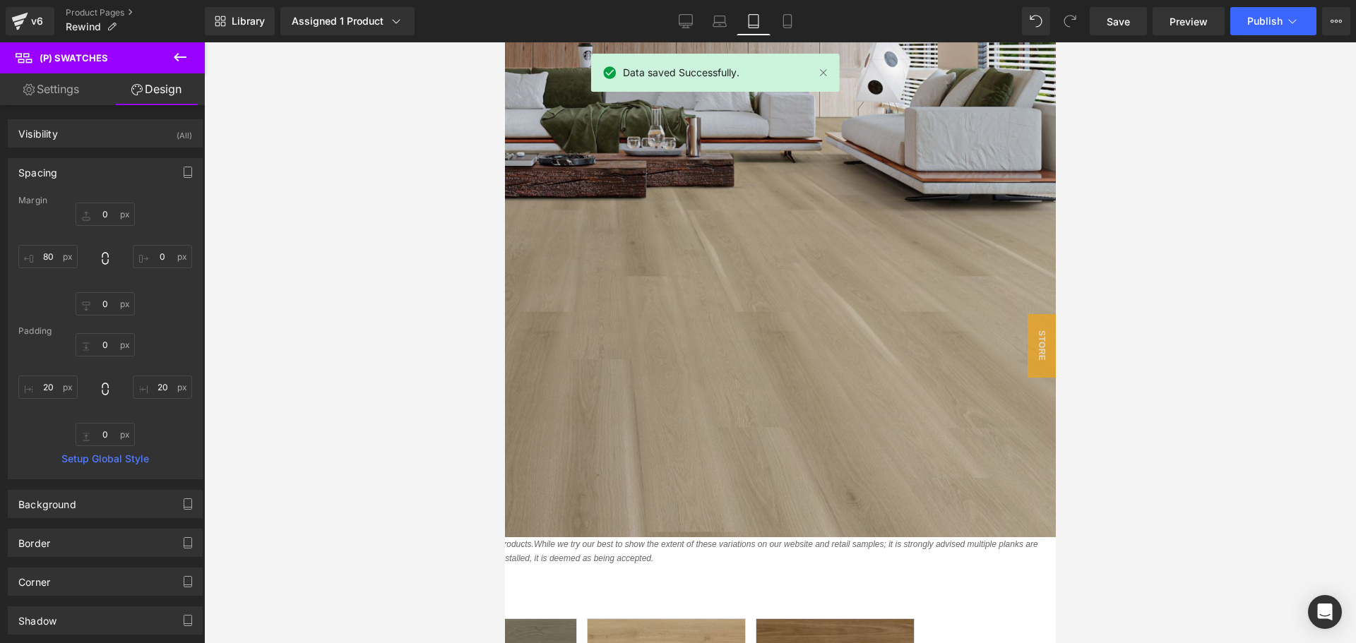
type input "0"
type input "18.2"
type input "0"
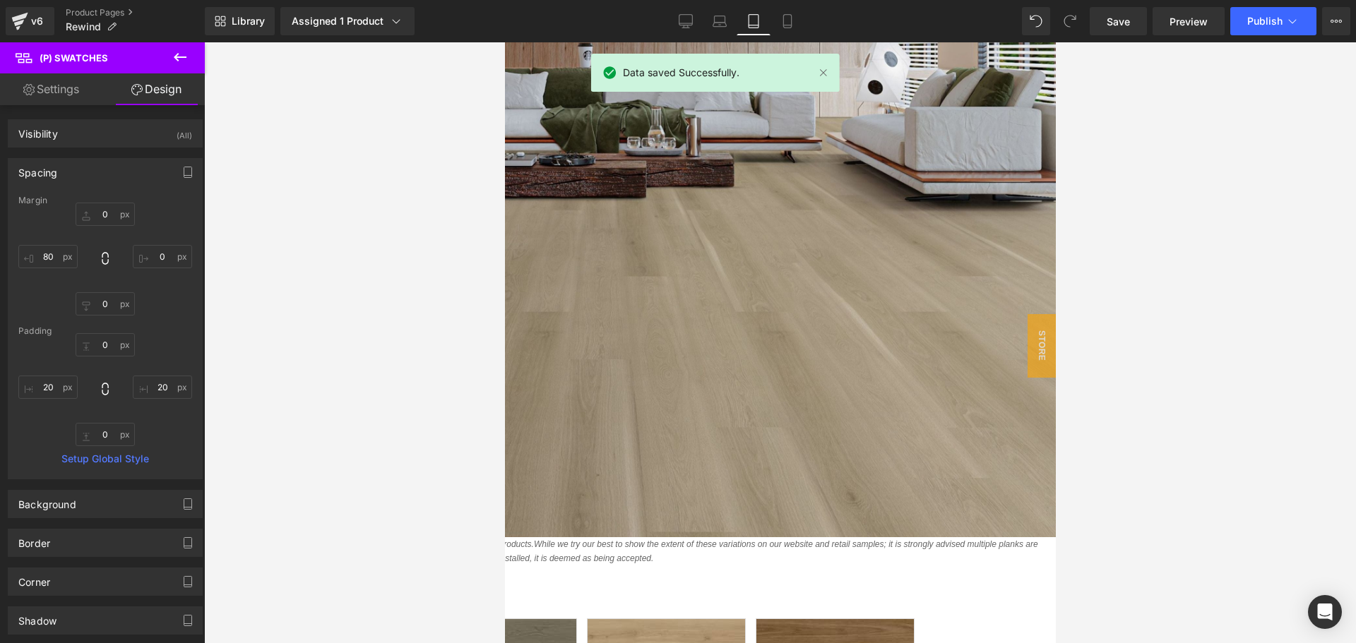
type input "20"
type input "0"
type input "20"
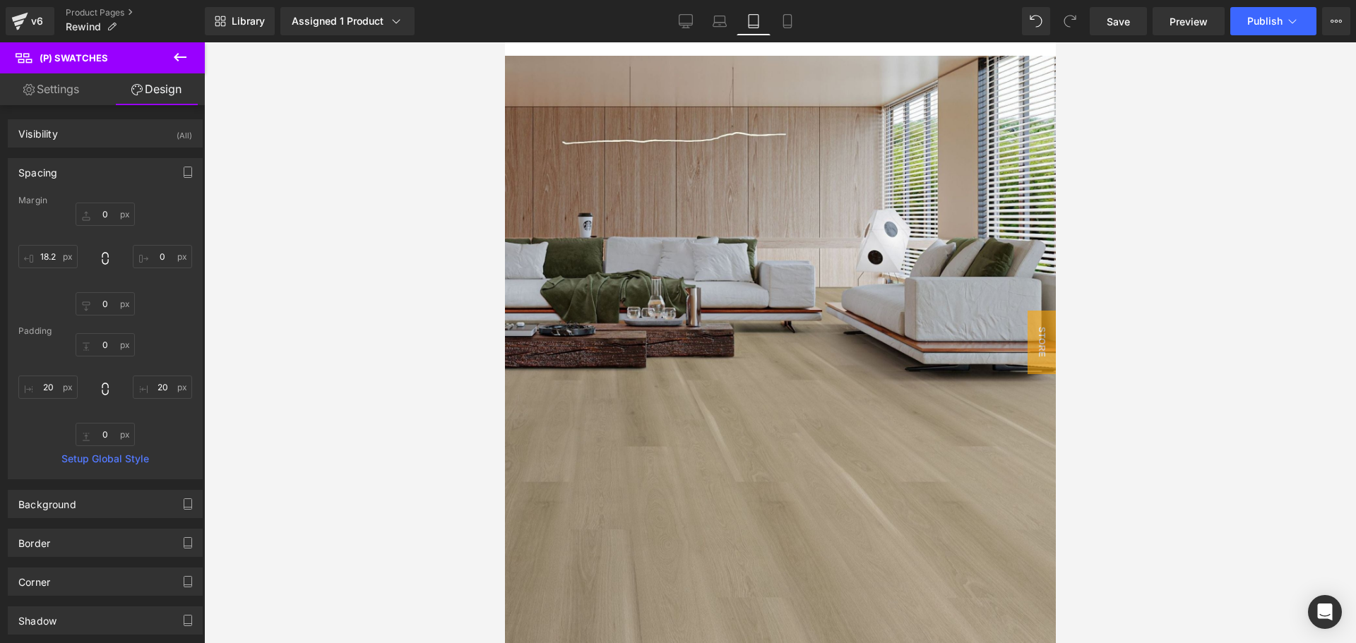
scroll to position [141, 0]
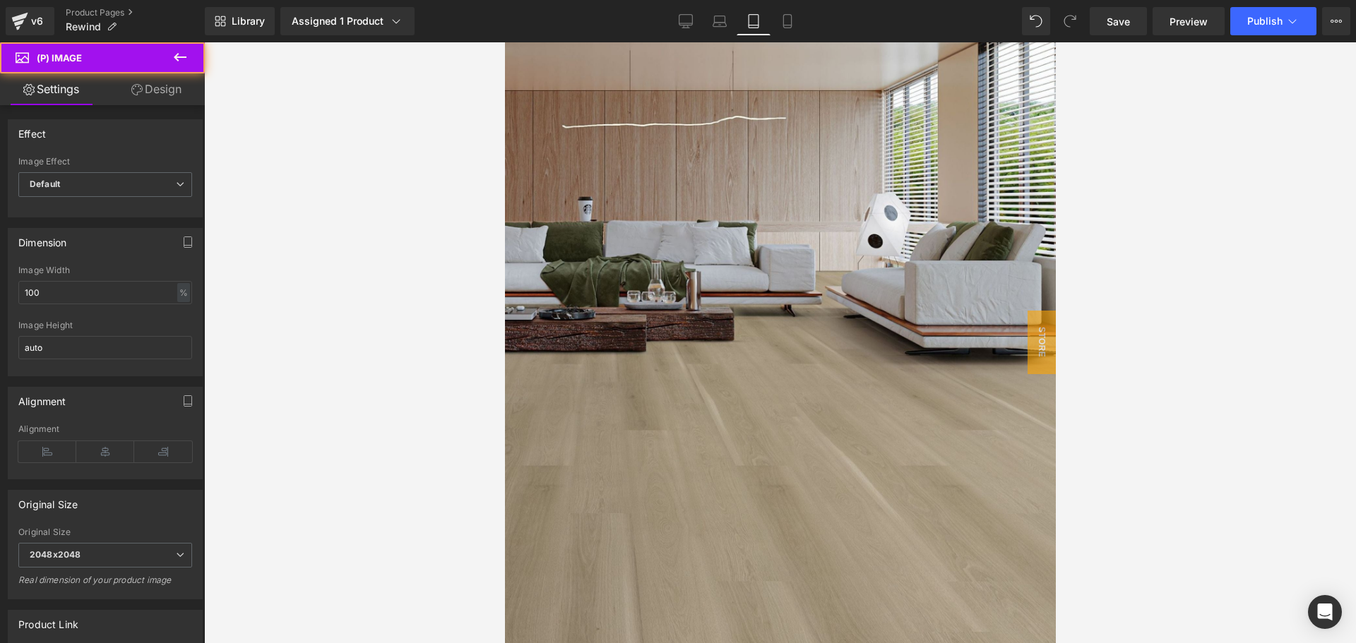
click at [746, 196] on img at bounding box center [648, 366] width 814 height 652
click at [1117, 20] on span "Save" at bounding box center [1118, 21] width 23 height 15
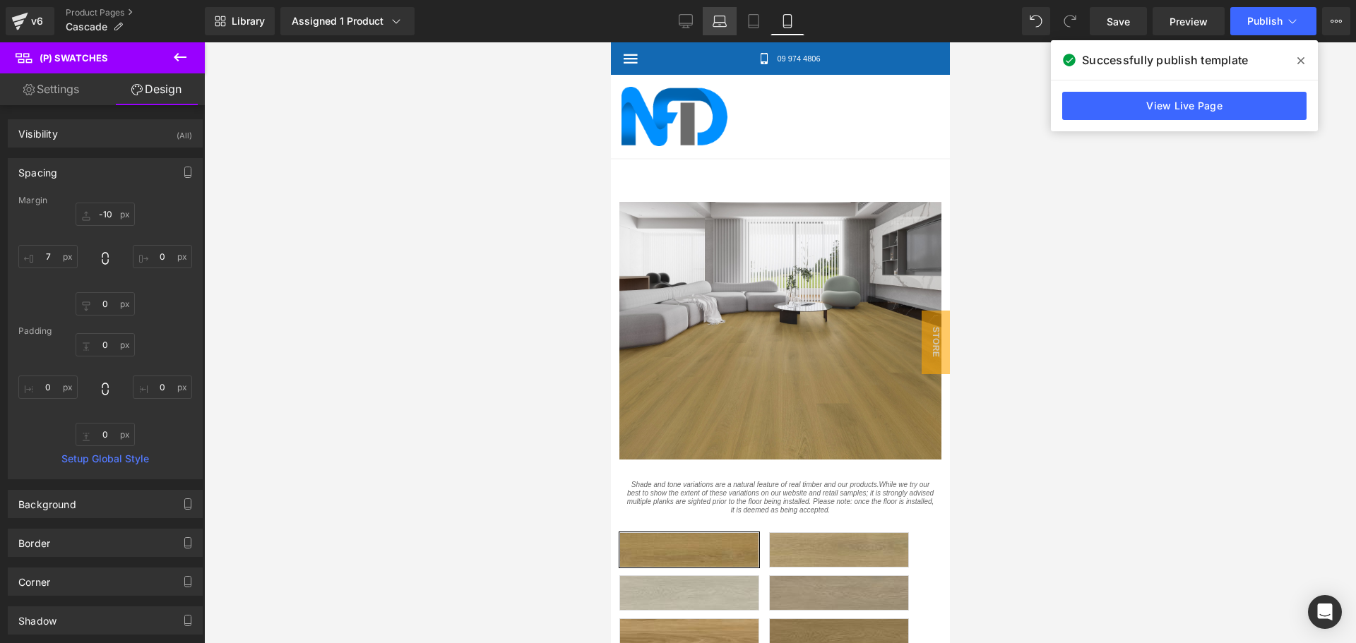
click at [725, 23] on icon at bounding box center [720, 21] width 14 height 14
type input "0"
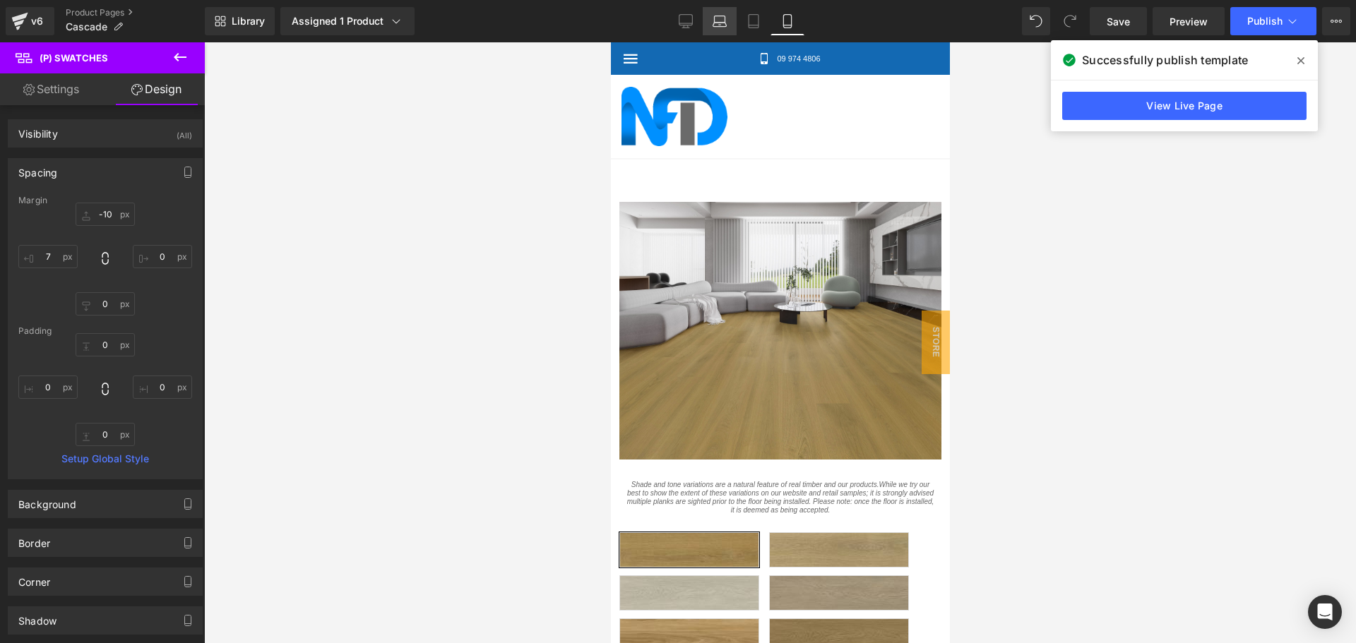
type input "80"
type input "0"
type input "20"
type input "0"
type input "20"
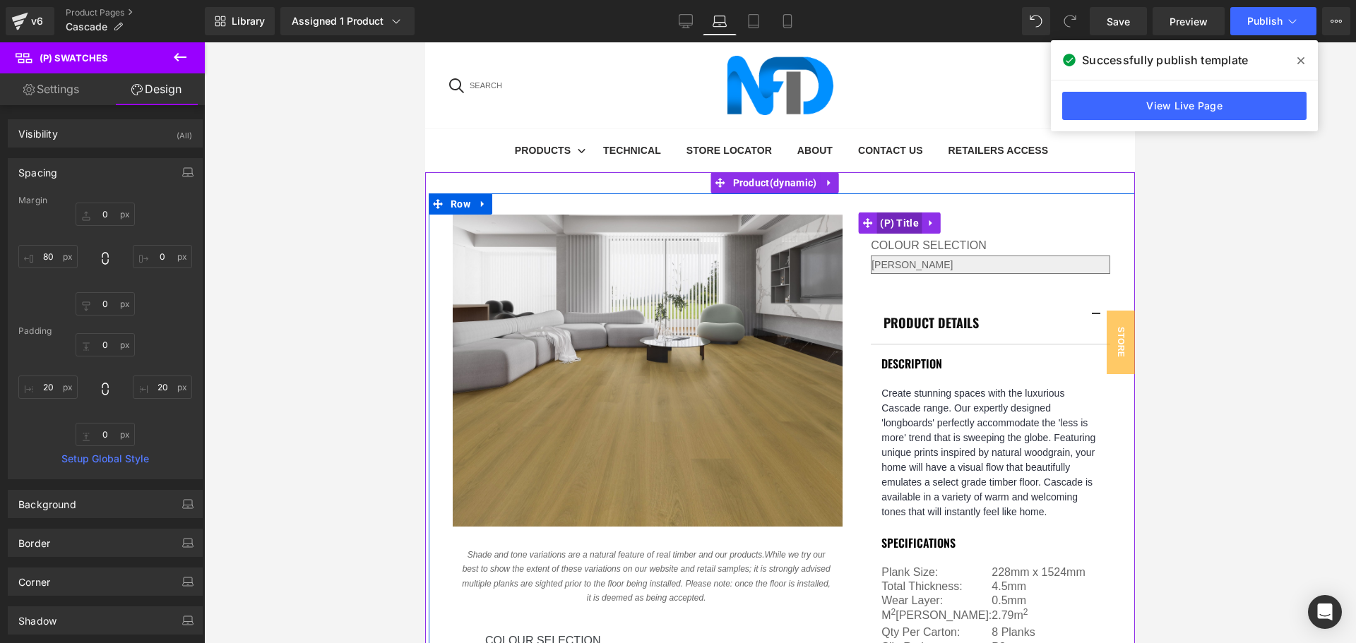
click at [907, 213] on span "(P) Title" at bounding box center [899, 223] width 46 height 21
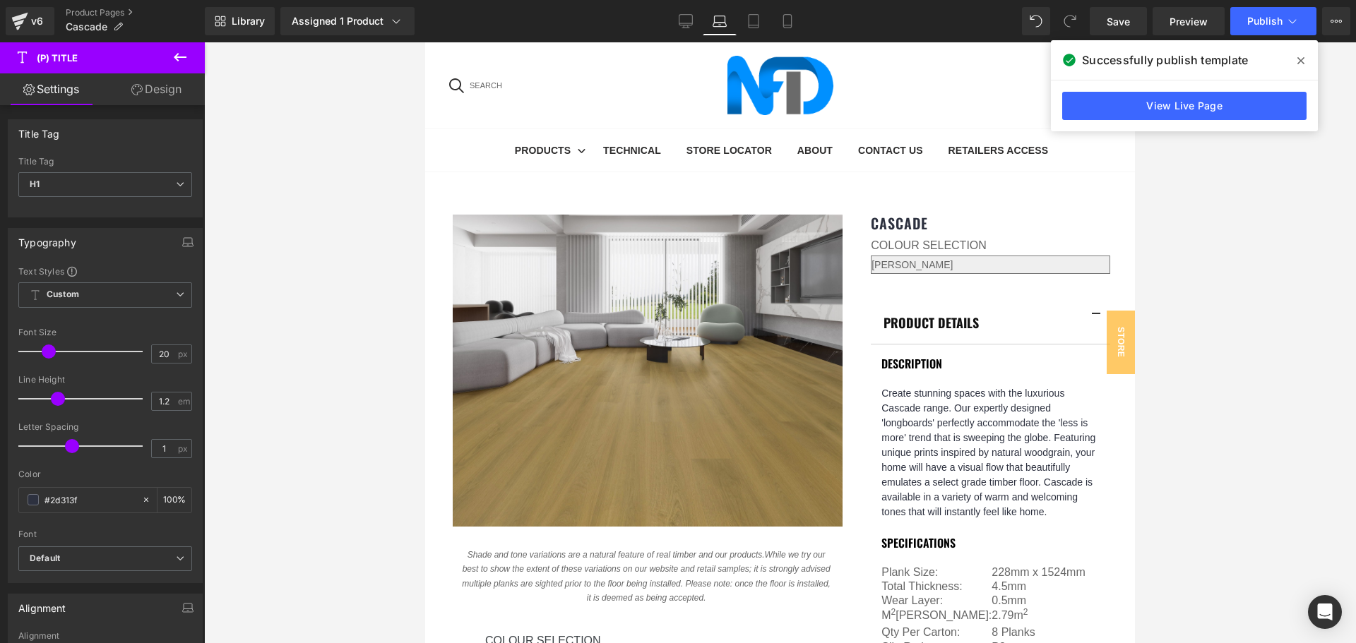
click at [156, 95] on link "Design" at bounding box center [156, 89] width 102 height 32
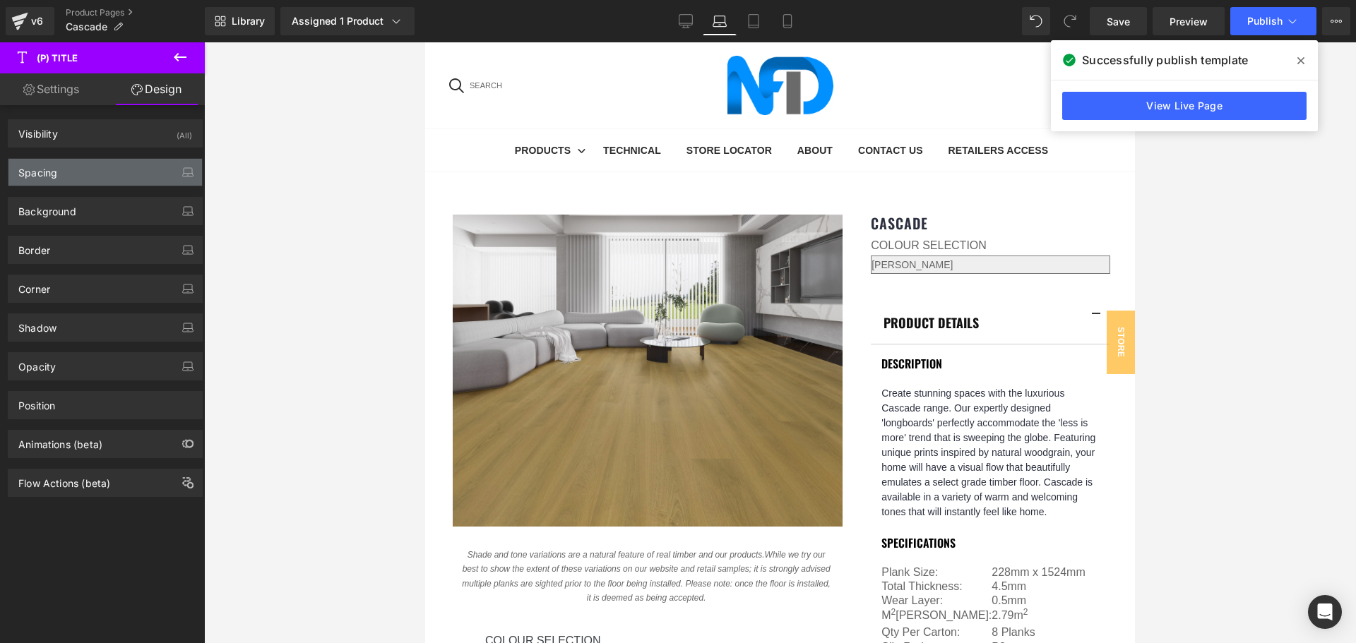
click at [138, 171] on div "Spacing" at bounding box center [104, 172] width 193 height 27
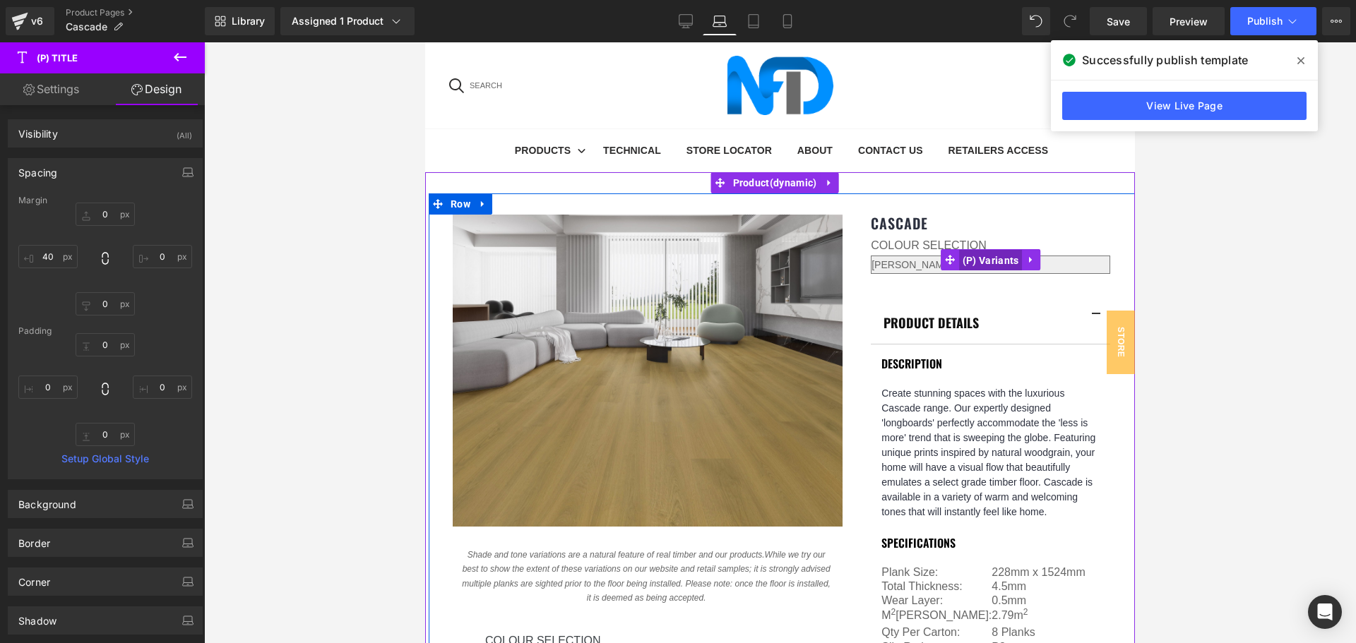
click at [967, 250] on span "(P) Variants" at bounding box center [991, 260] width 64 height 21
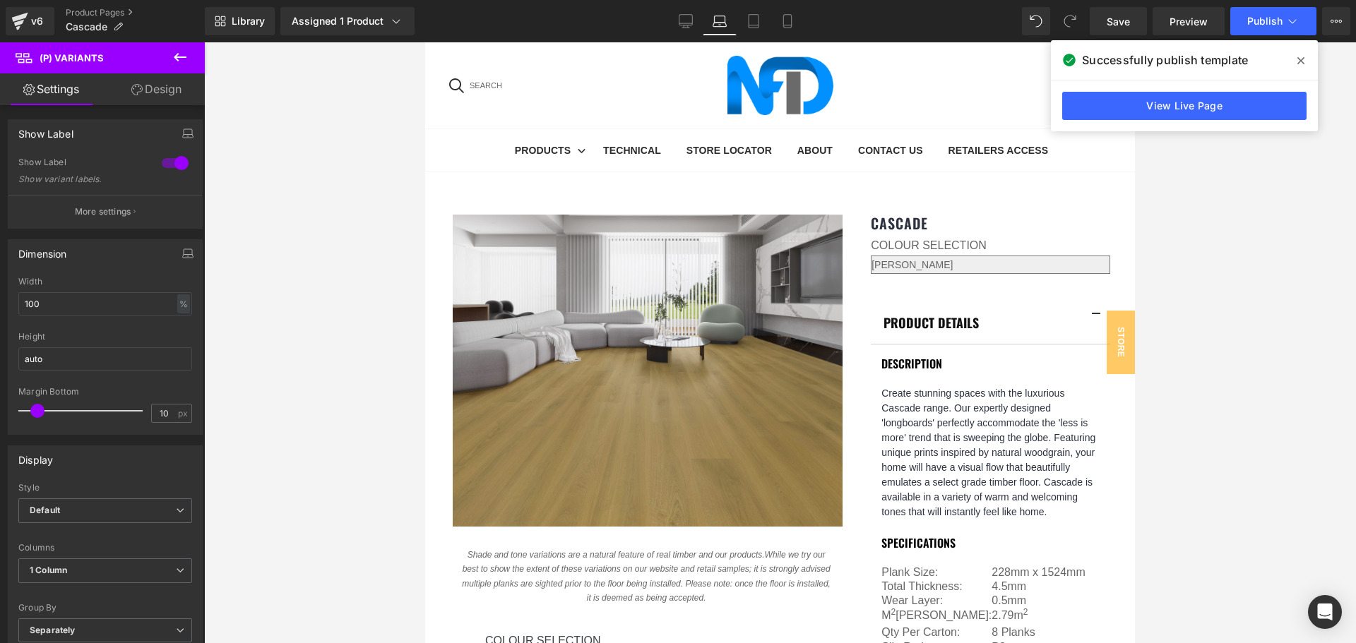
click at [1196, 245] on div at bounding box center [780, 342] width 1152 height 601
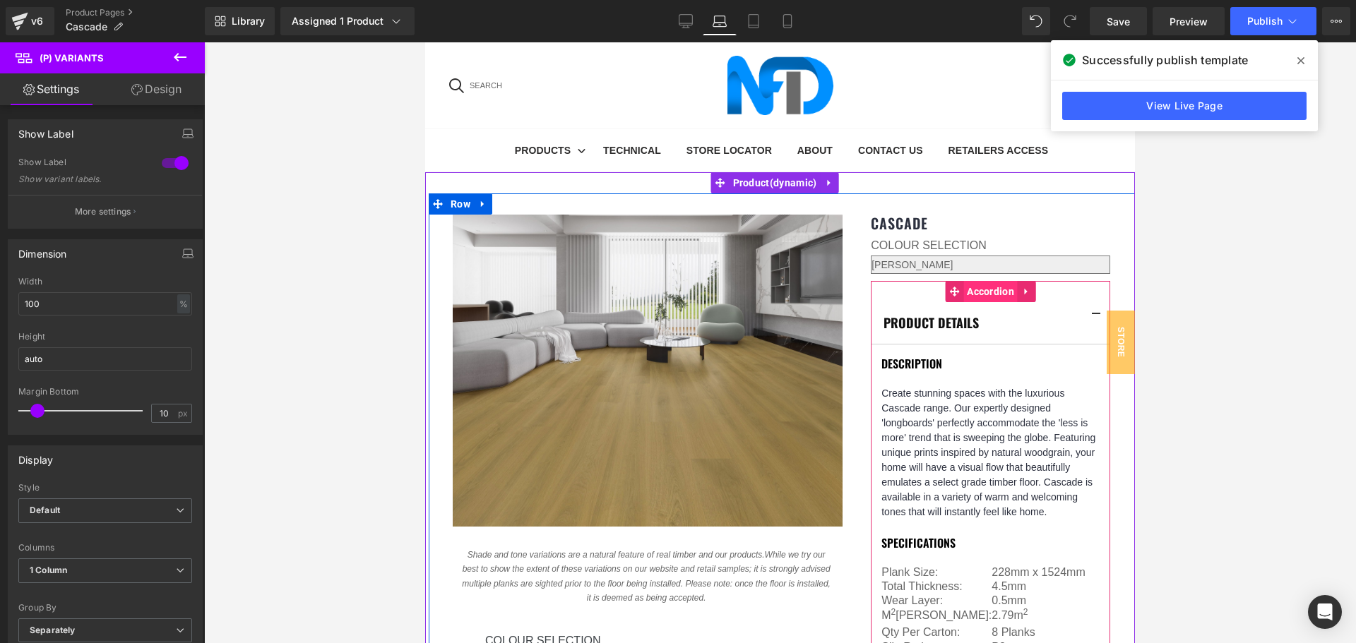
click at [963, 281] on span "Accordion" at bounding box center [990, 291] width 54 height 21
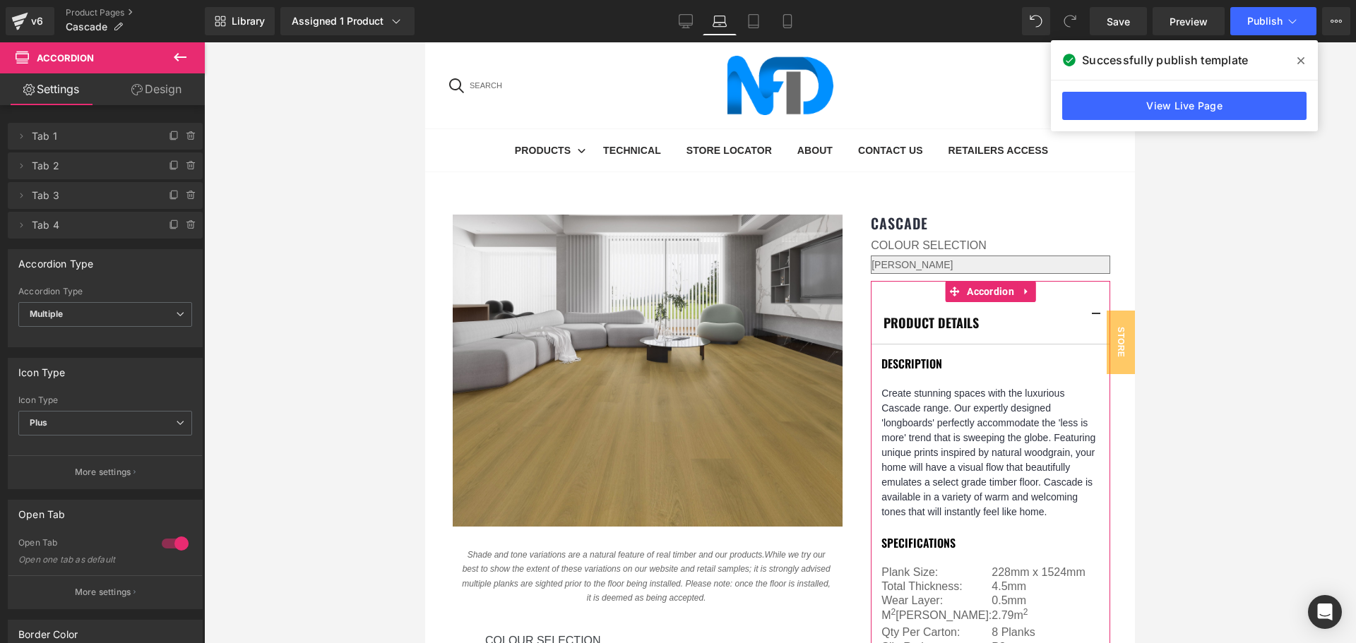
click at [157, 96] on link "Design" at bounding box center [156, 89] width 102 height 32
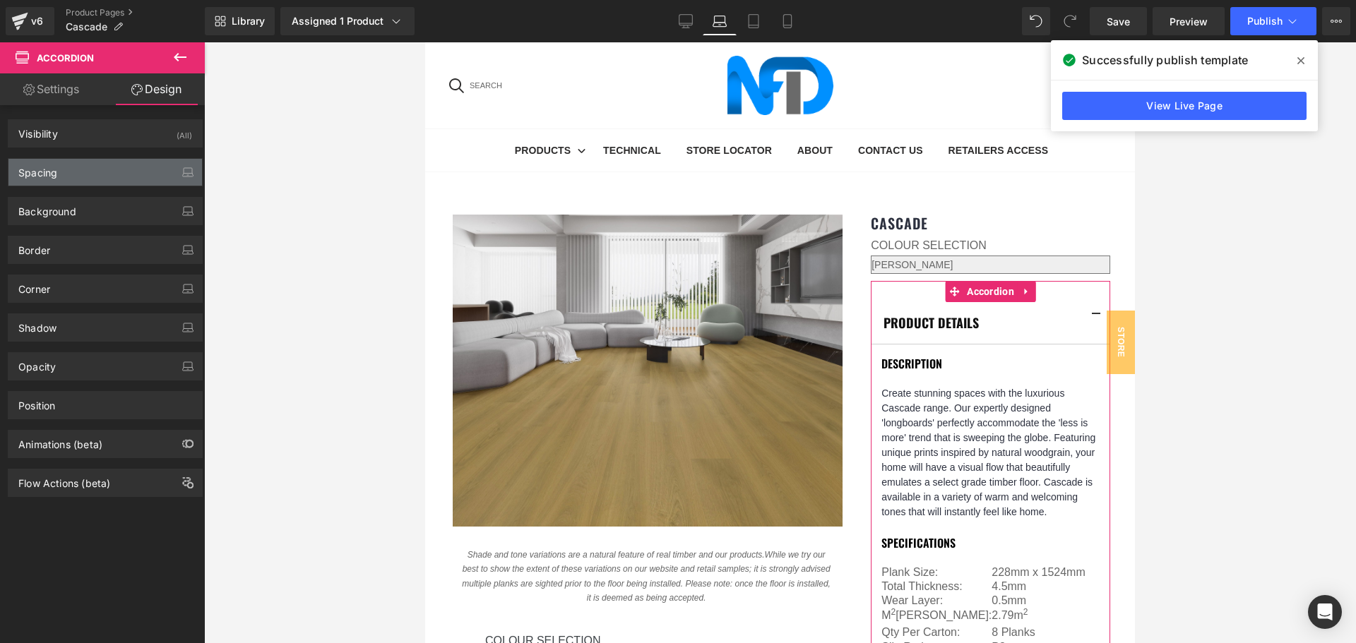
click at [108, 173] on div "Spacing" at bounding box center [104, 172] width 193 height 27
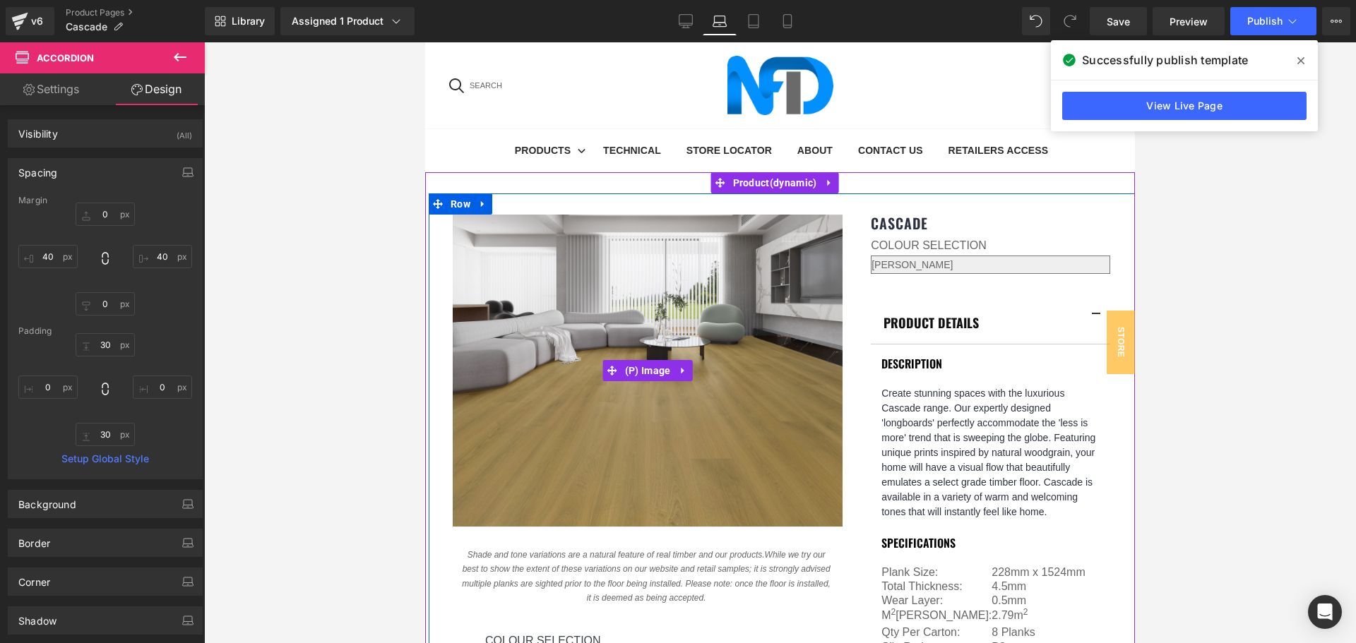
scroll to position [0, 0]
click at [655, 369] on span "(P) Image" at bounding box center [647, 370] width 53 height 21
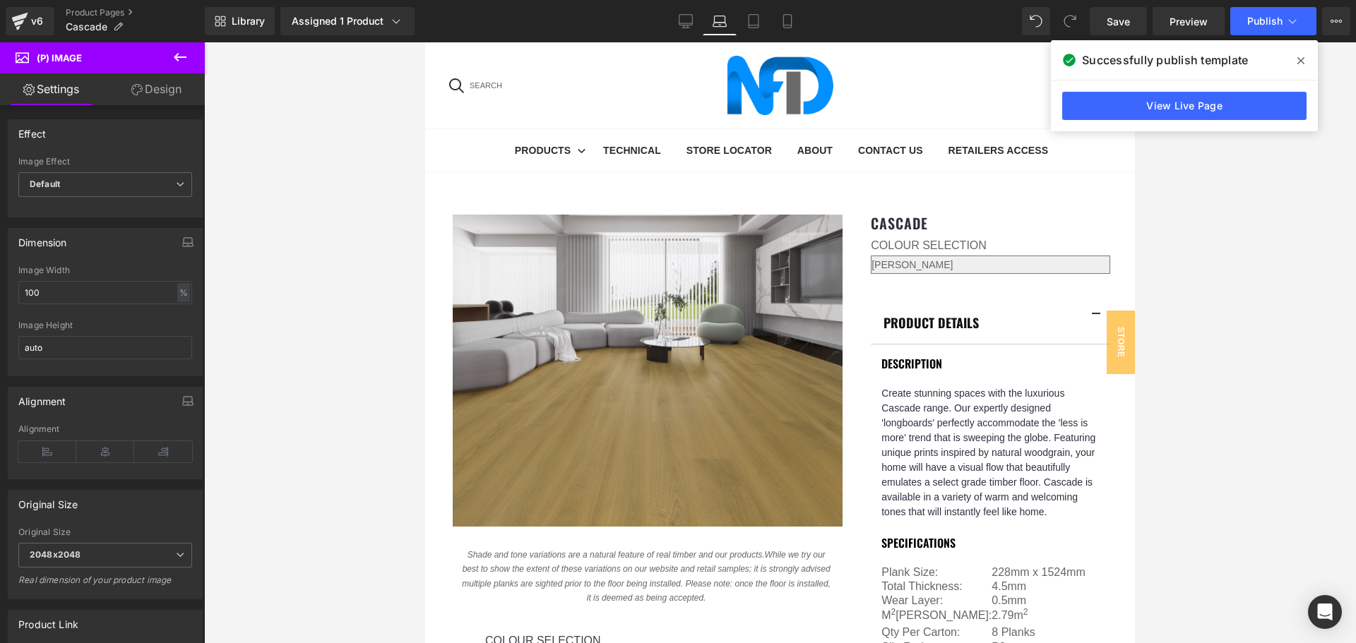
click at [165, 94] on link "Design" at bounding box center [156, 89] width 102 height 32
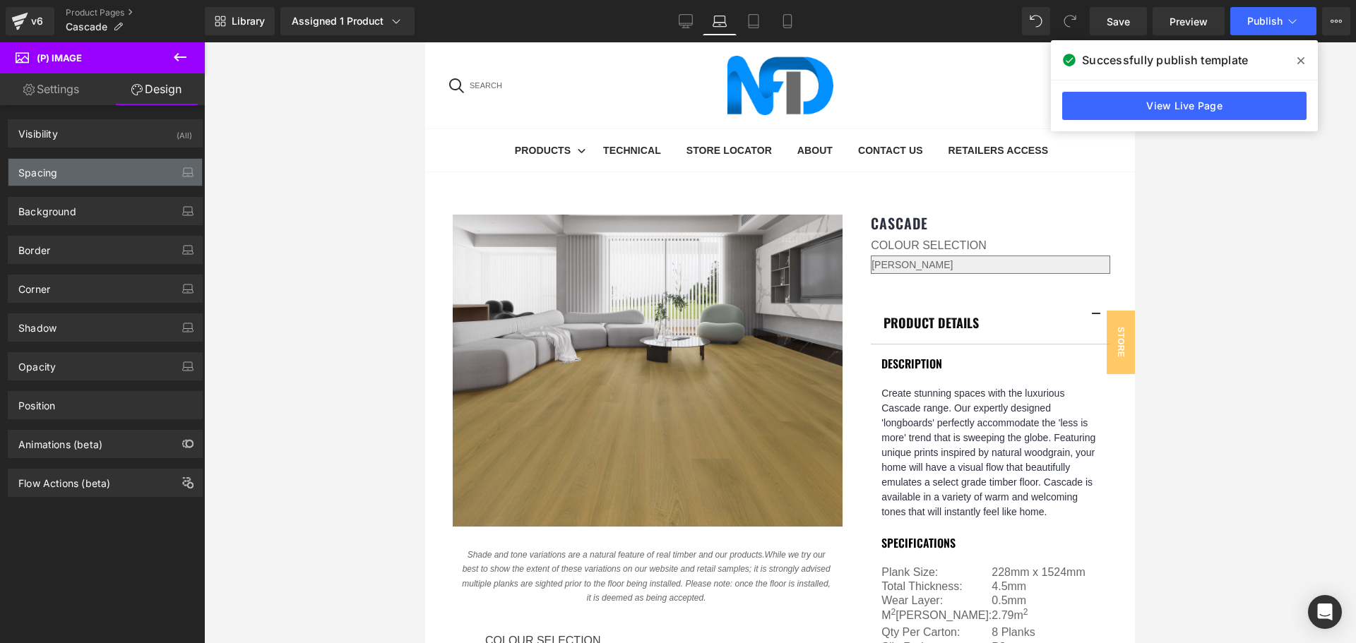
click at [112, 162] on div "Spacing" at bounding box center [104, 172] width 193 height 27
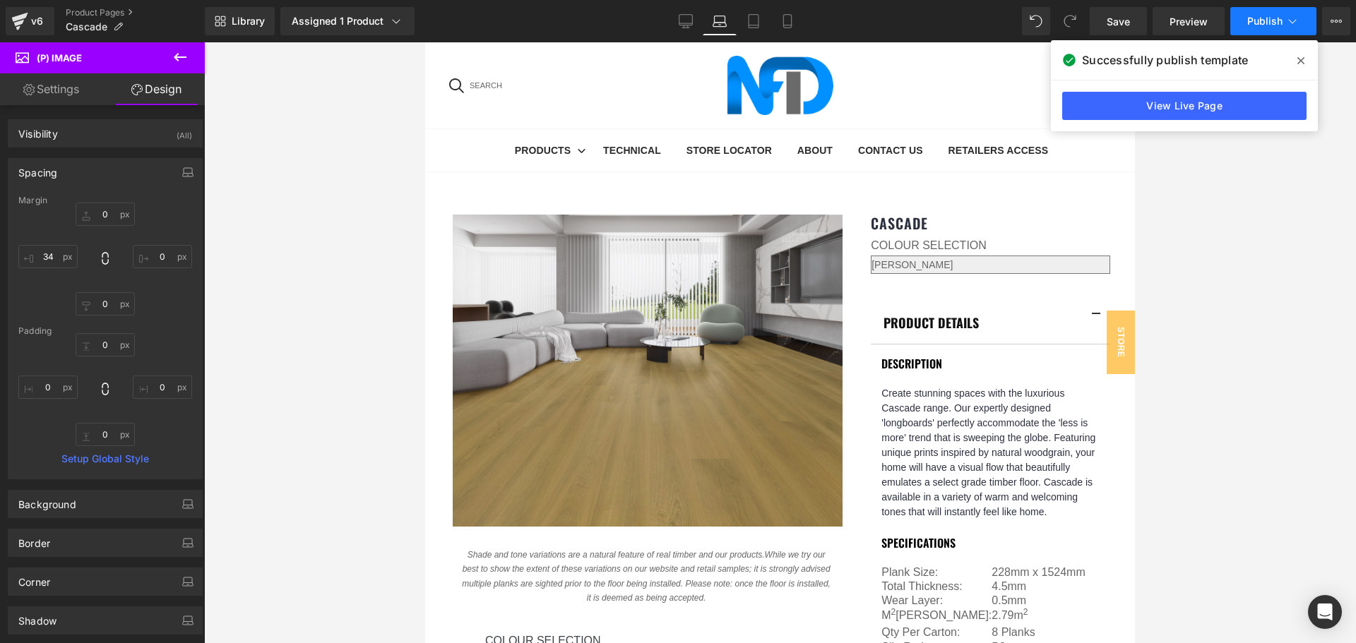
click at [1273, 18] on span "Publish" at bounding box center [1264, 21] width 35 height 11
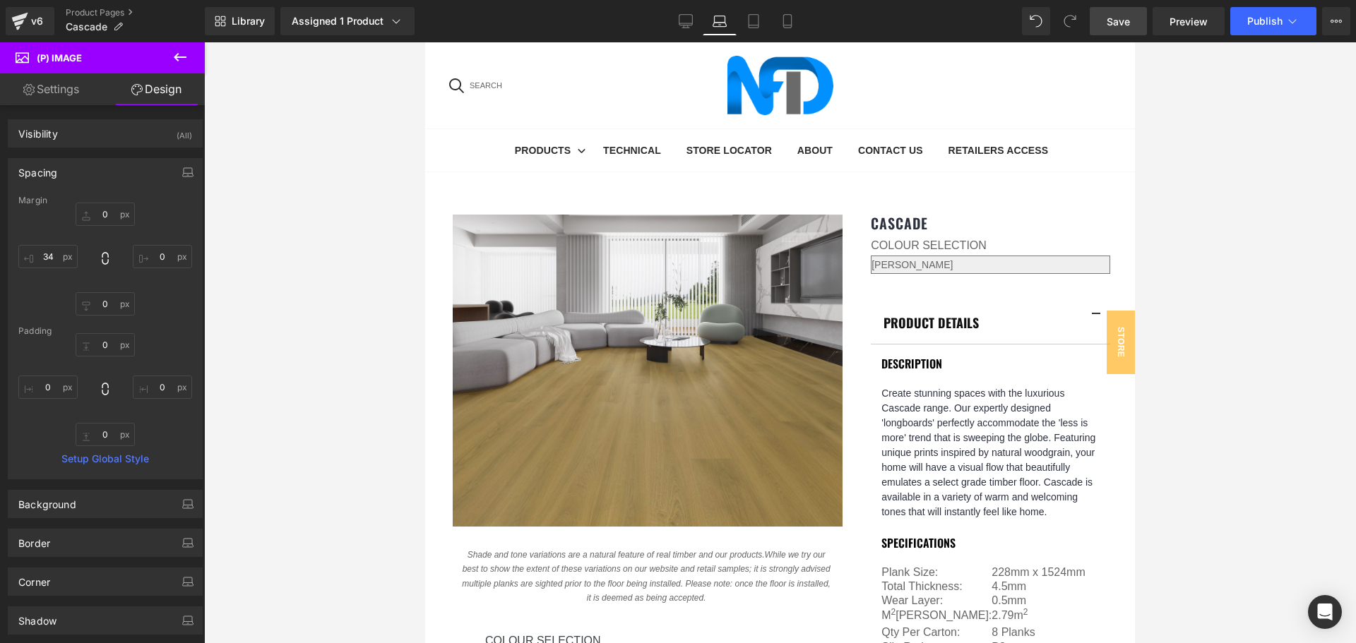
click at [1126, 14] on span "Save" at bounding box center [1118, 21] width 23 height 15
